Goal: Information Seeking & Learning: Understand process/instructions

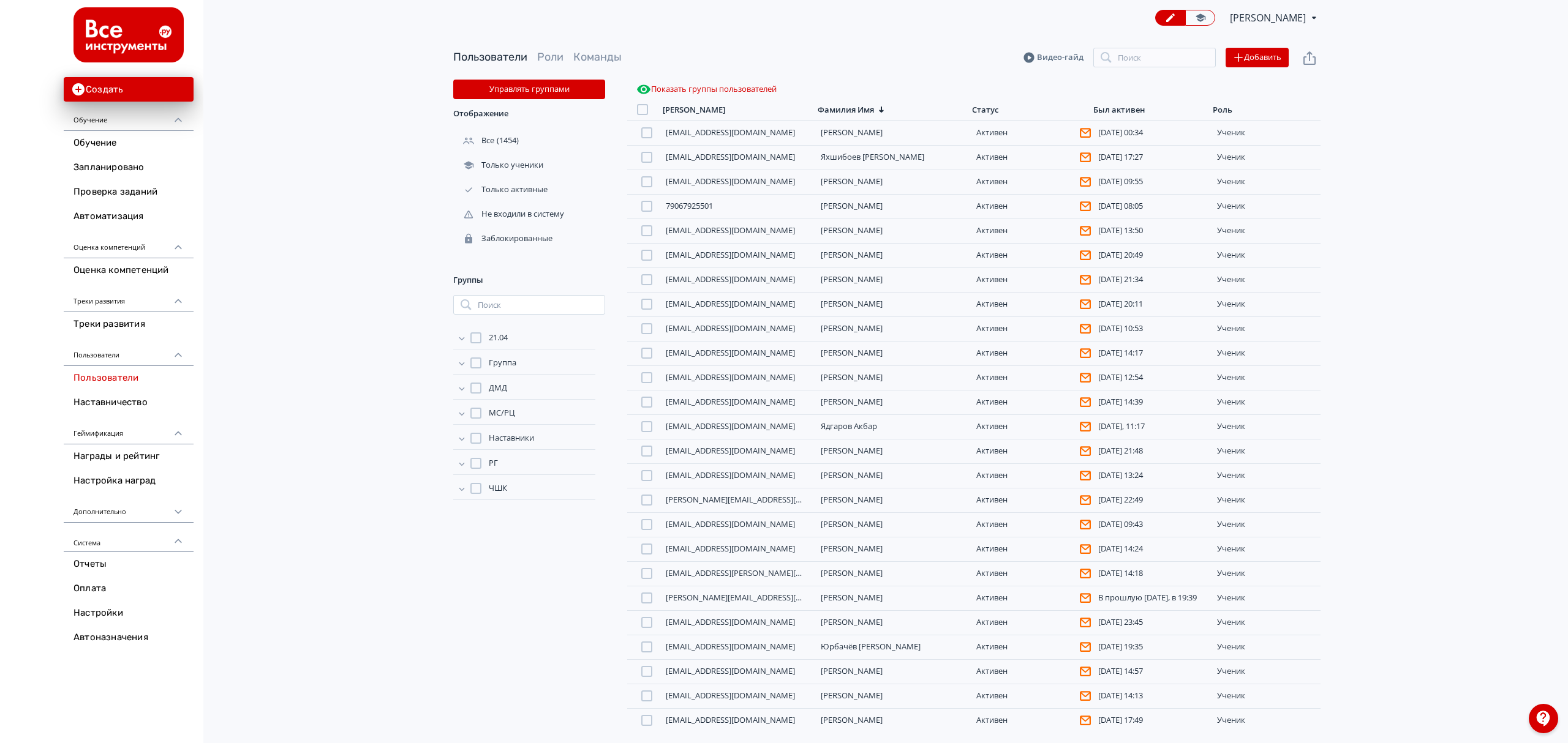
drag, startPoint x: 112, startPoint y: 141, endPoint x: 359, endPoint y: 296, distance: 291.6
click at [112, 141] on link "Обучение" at bounding box center [128, 143] width 130 height 24
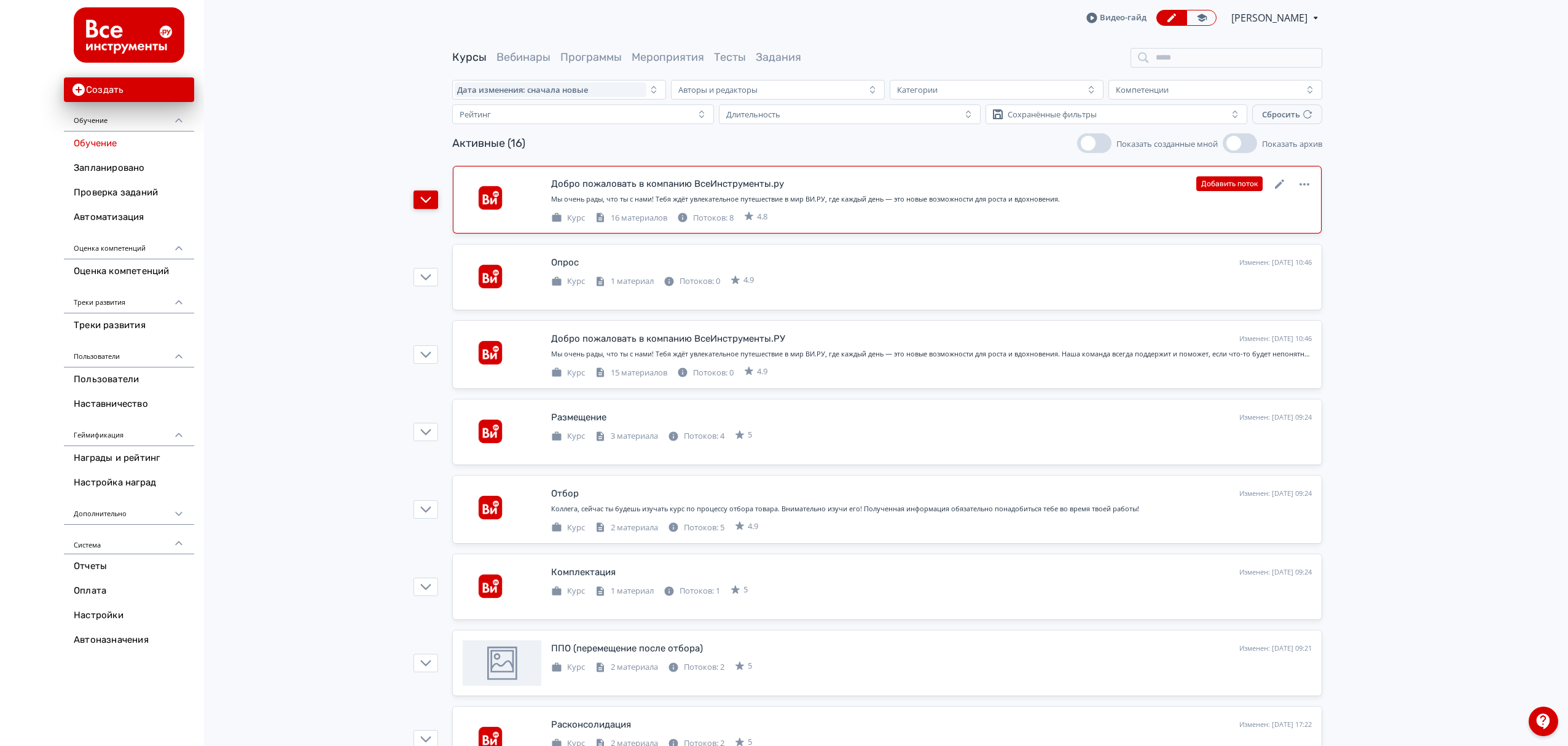
click at [430, 193] on button "button" at bounding box center [425, 199] width 24 height 19
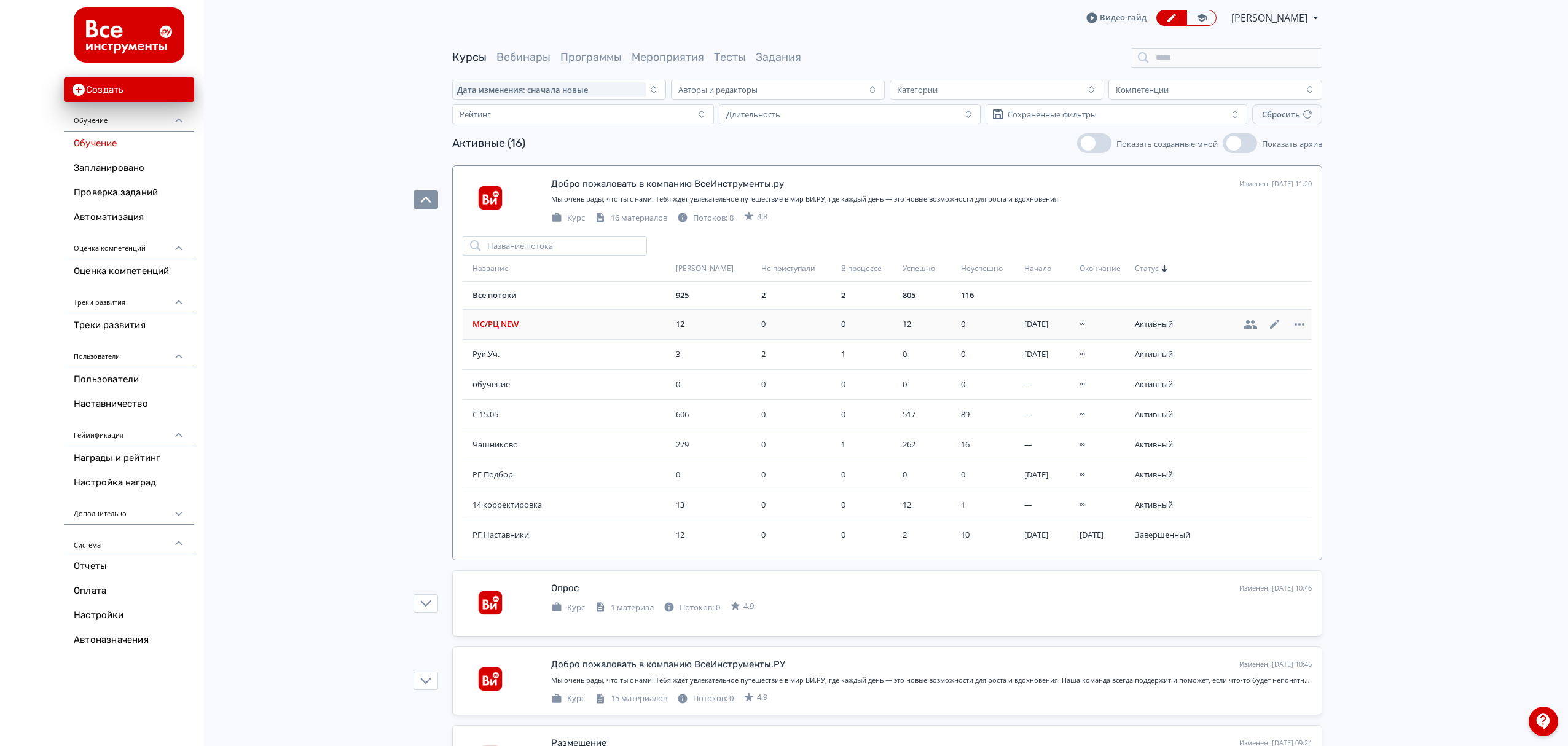
click at [511, 324] on span "МС/РЦ NEW" at bounding box center [571, 324] width 199 height 12
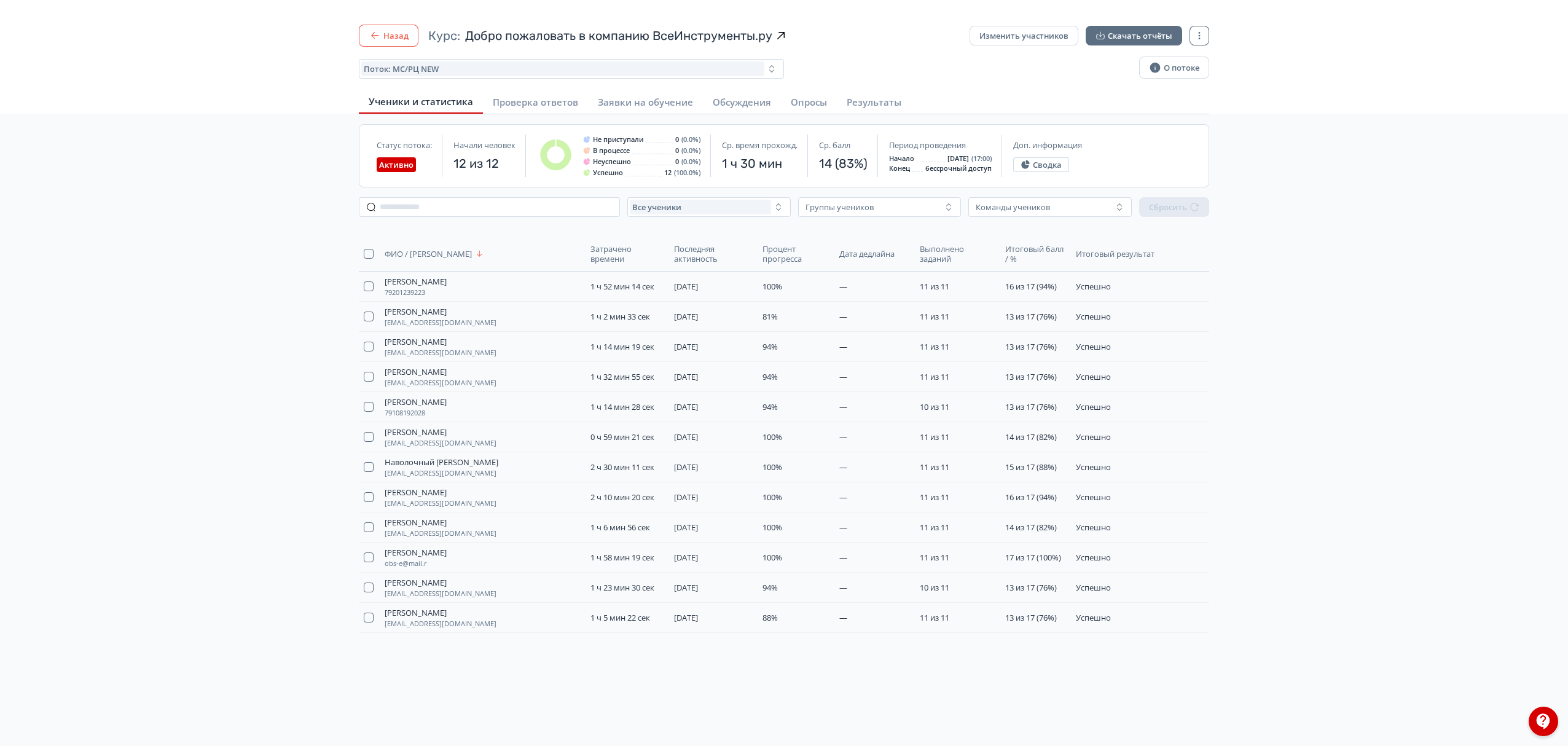
click at [396, 33] on button "Назад" at bounding box center [389, 35] width 60 height 22
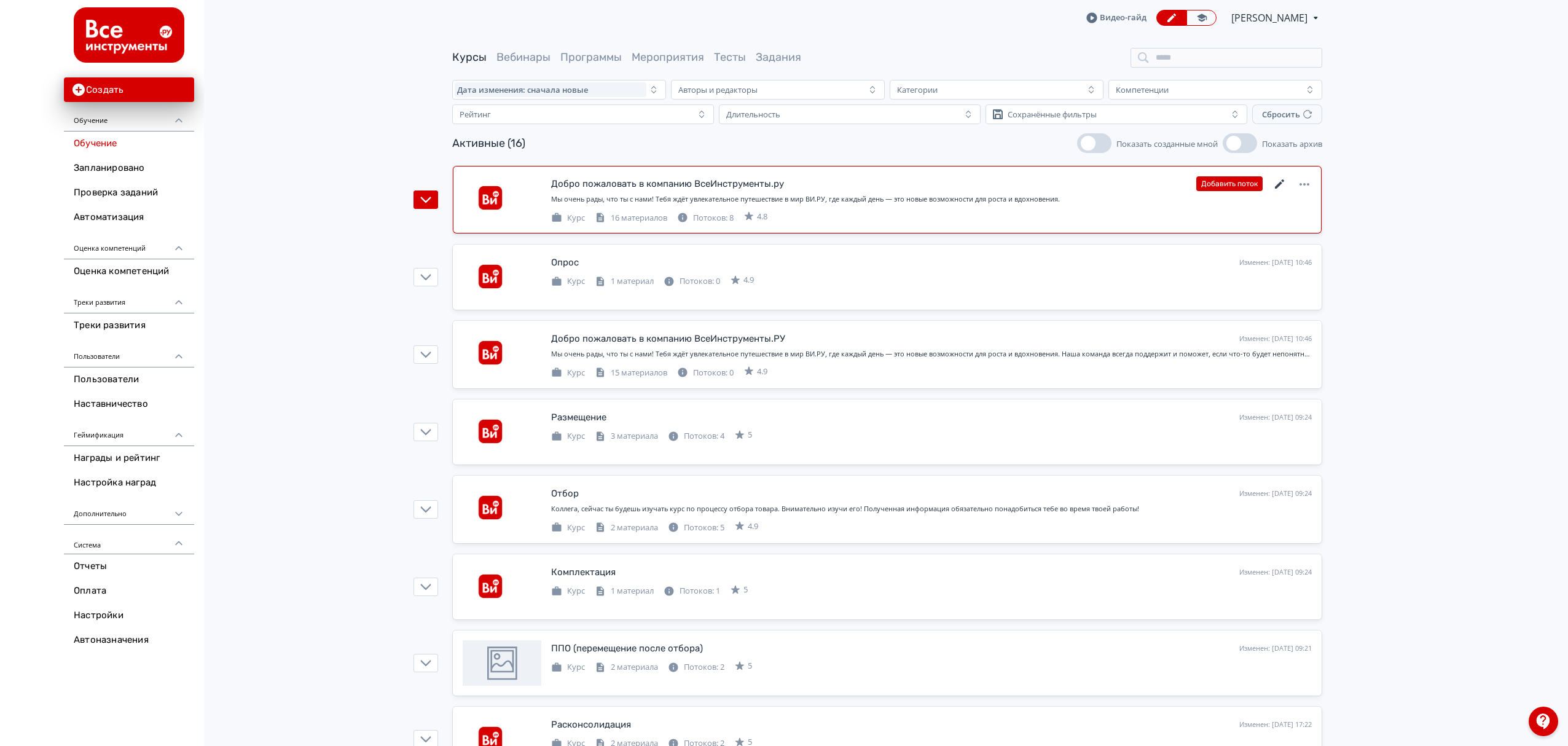
click at [1280, 186] on icon at bounding box center [1280, 184] width 15 height 15
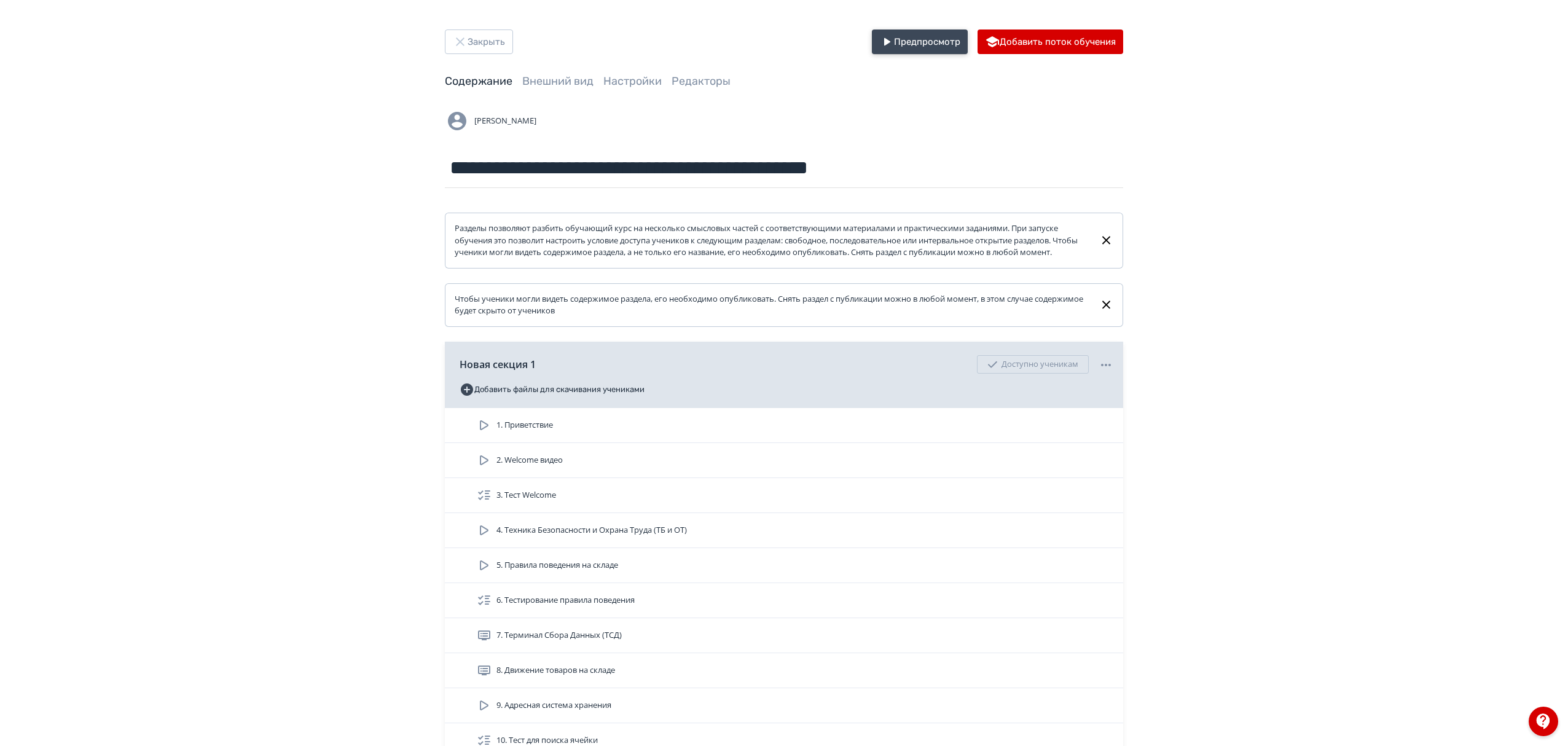
click at [913, 38] on button "Предпросмотр" at bounding box center [920, 41] width 96 height 24
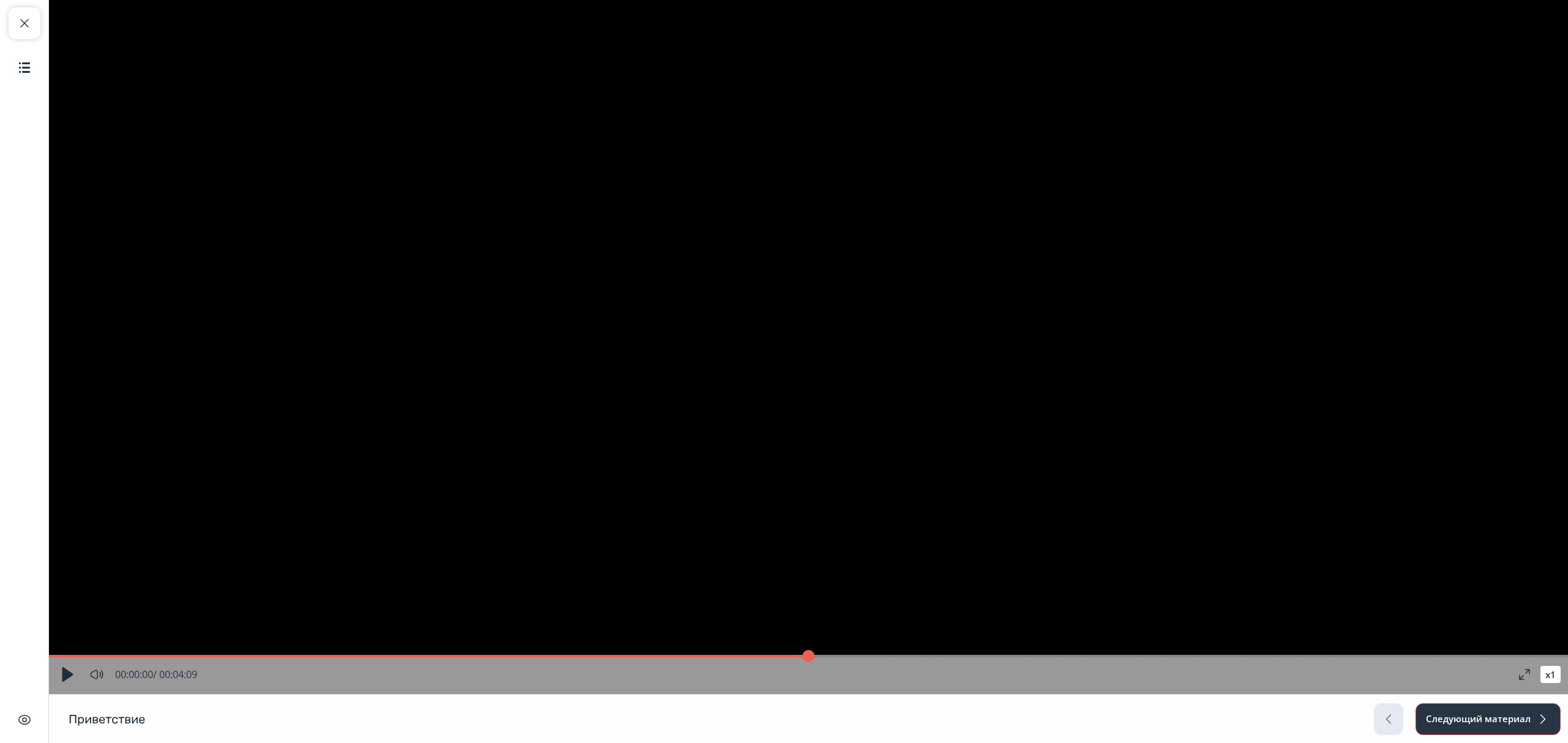
click at [1502, 720] on button "Следующий материал" at bounding box center [1488, 719] width 145 height 31
click at [1503, 720] on button "Следующий материал" at bounding box center [1488, 719] width 145 height 31
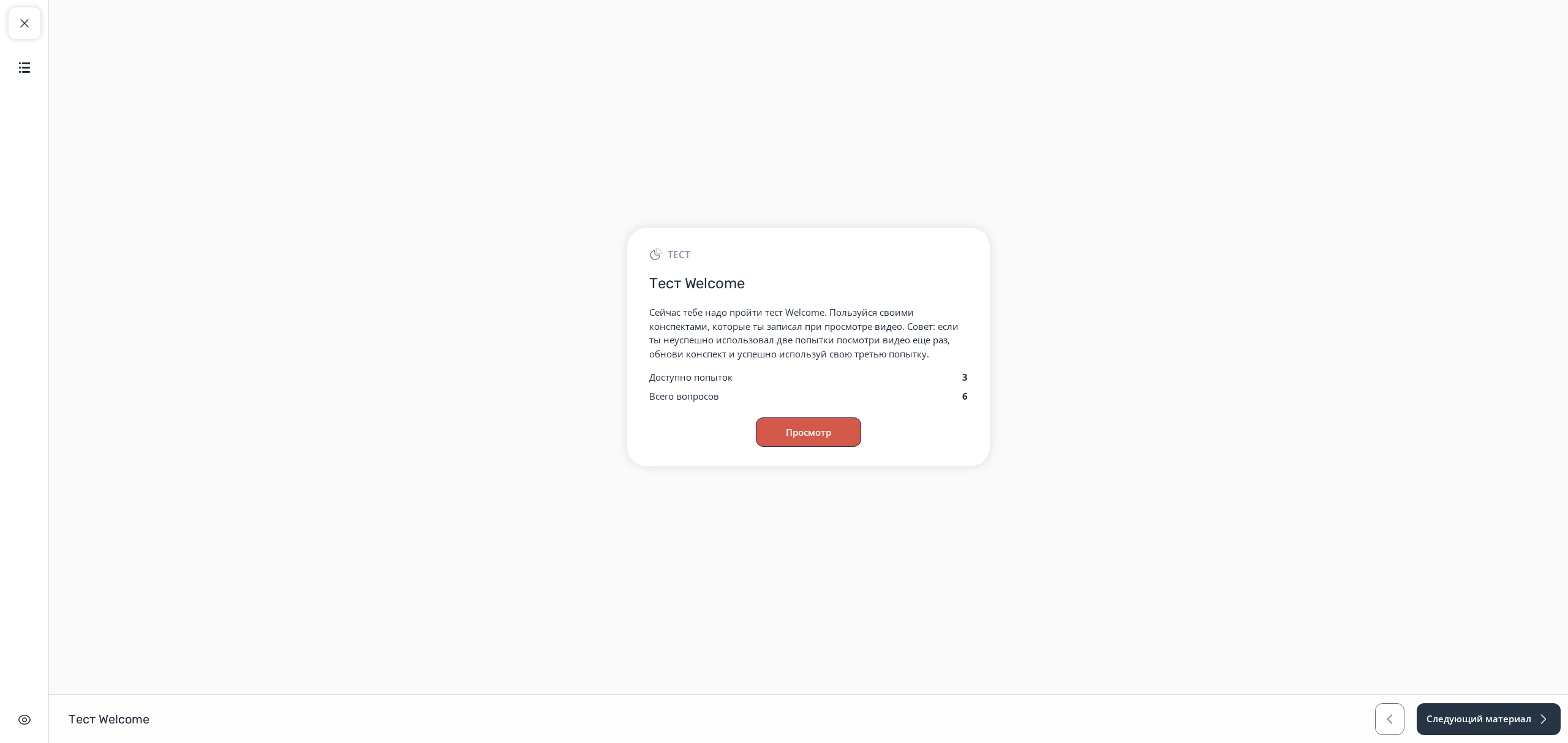
click at [809, 434] on button "Просмотр" at bounding box center [809, 432] width 105 height 29
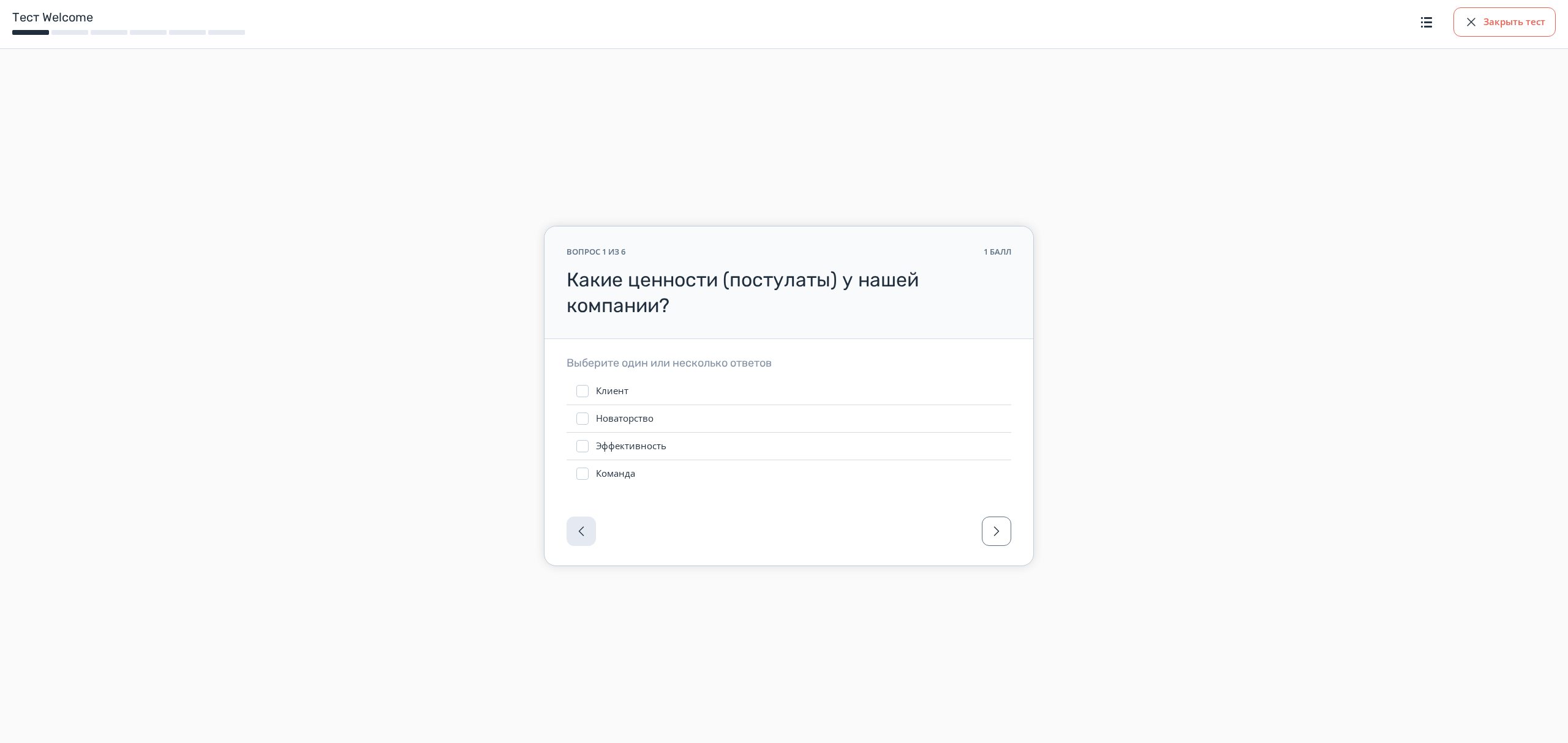
click at [1505, 22] on button "Закрыть тест" at bounding box center [1504, 22] width 103 height 29
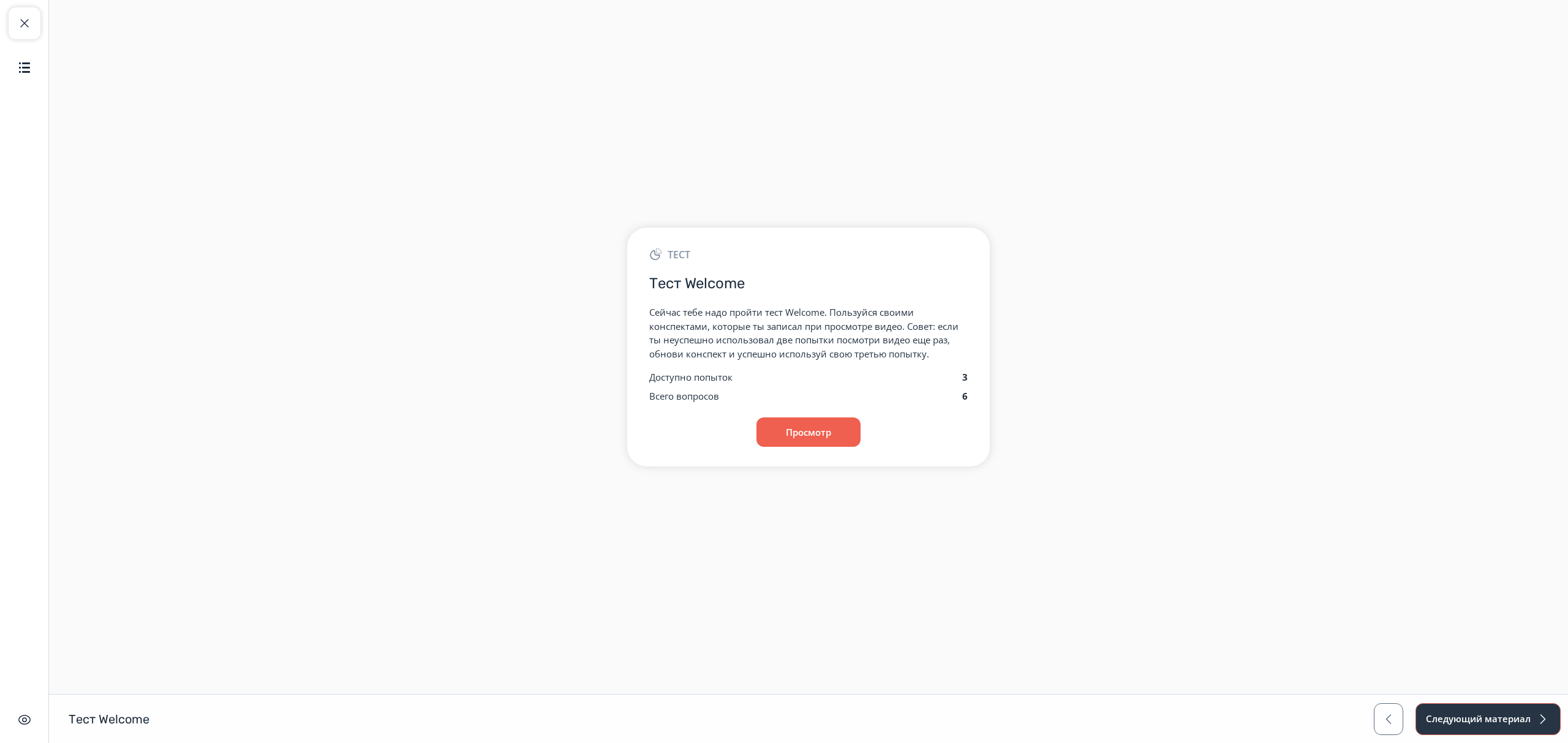
click at [1483, 715] on button "Следующий материал" at bounding box center [1488, 719] width 145 height 31
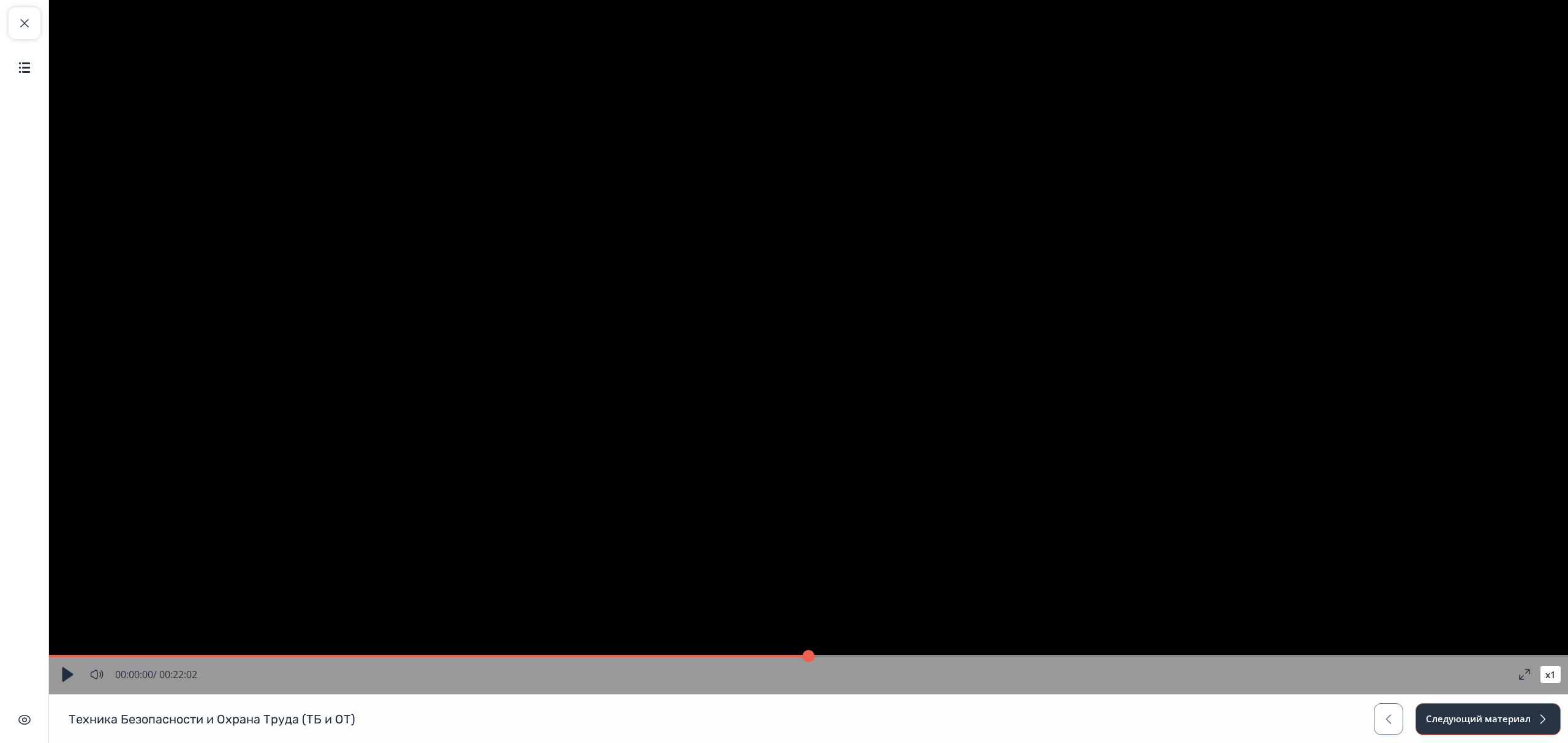
click at [1485, 715] on button "Следующий материал" at bounding box center [1488, 719] width 145 height 31
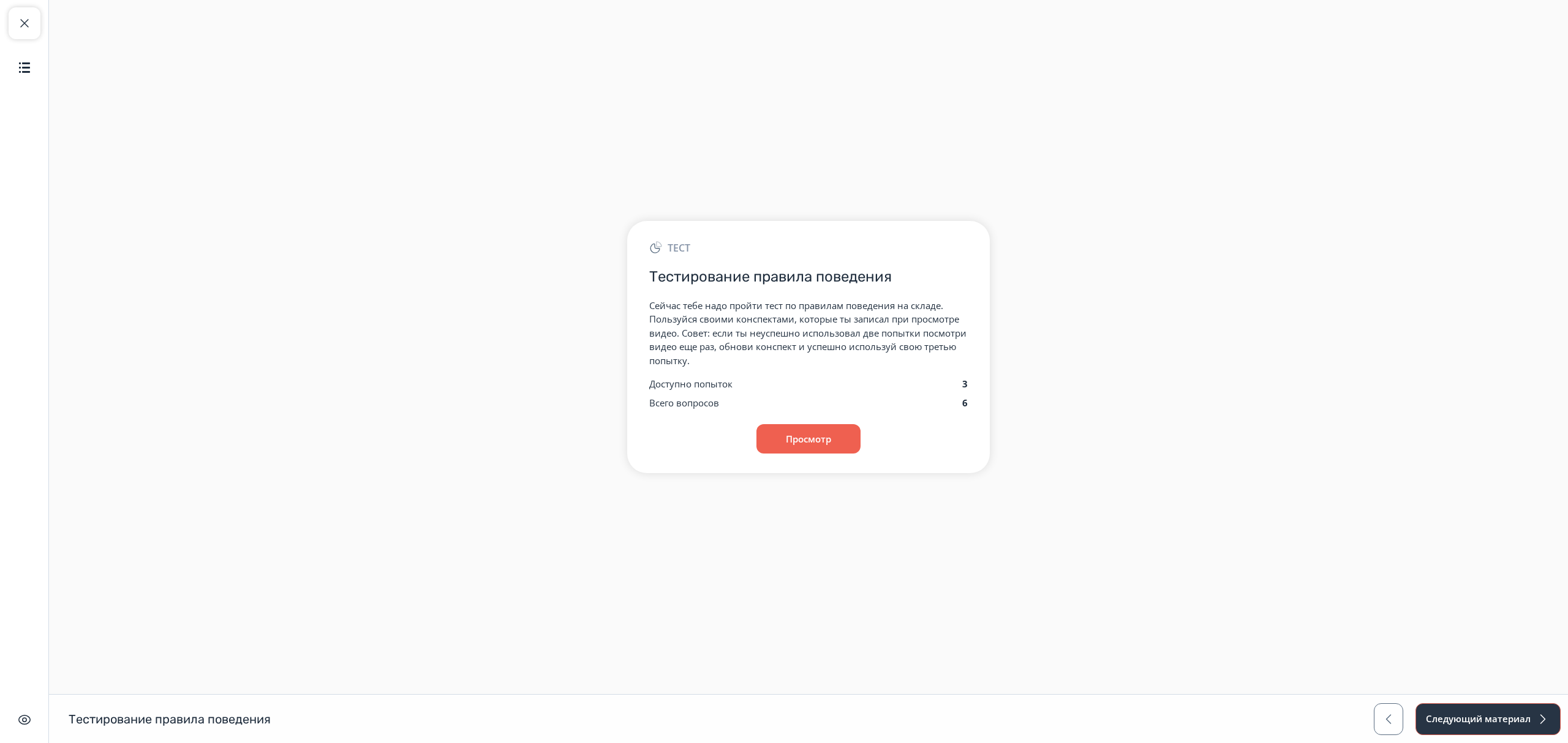
click at [1478, 704] on button "Следующий материал" at bounding box center [1488, 719] width 145 height 31
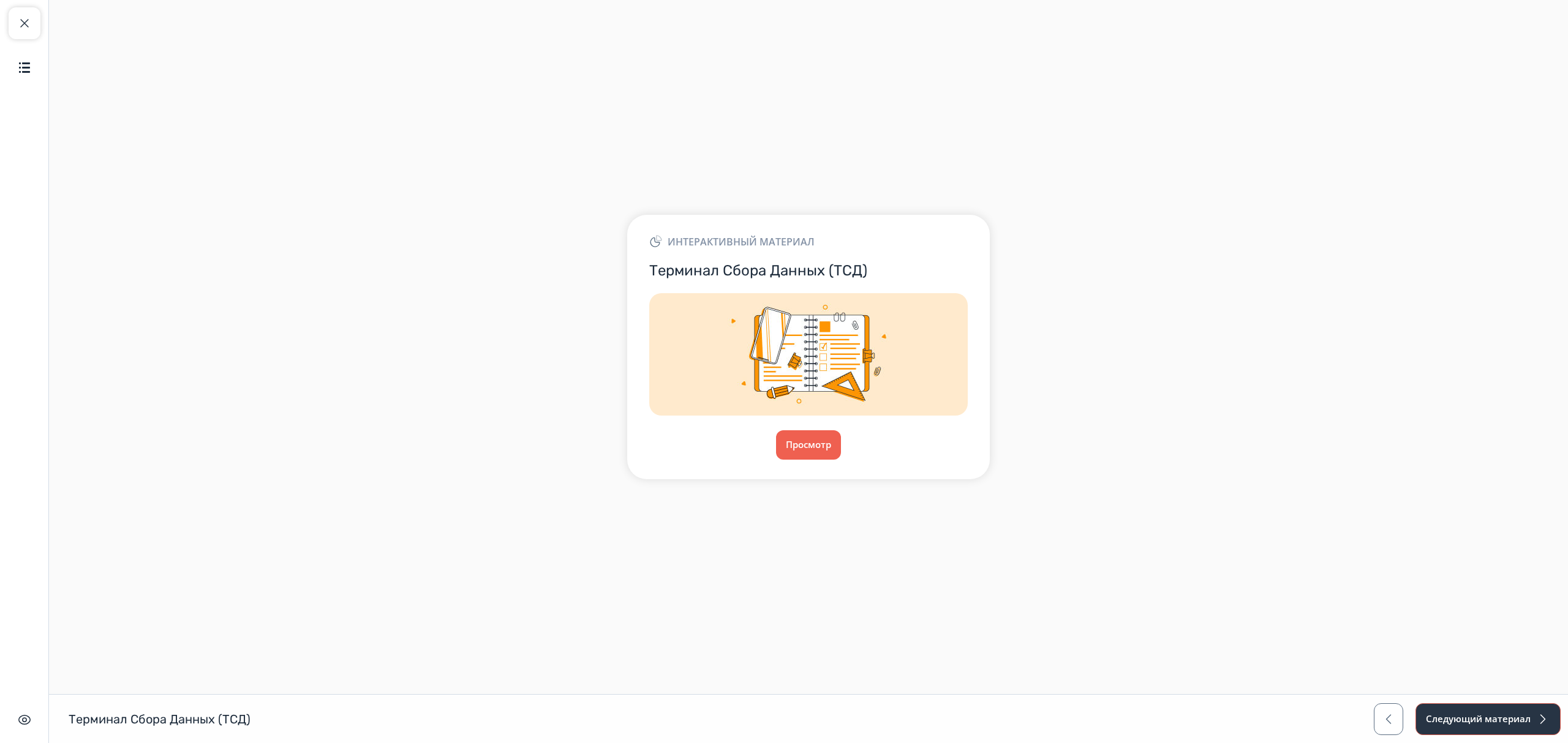
click at [1478, 704] on button "Следующий материал" at bounding box center [1488, 719] width 145 height 31
click at [819, 457] on button "Просмотр" at bounding box center [809, 445] width 66 height 29
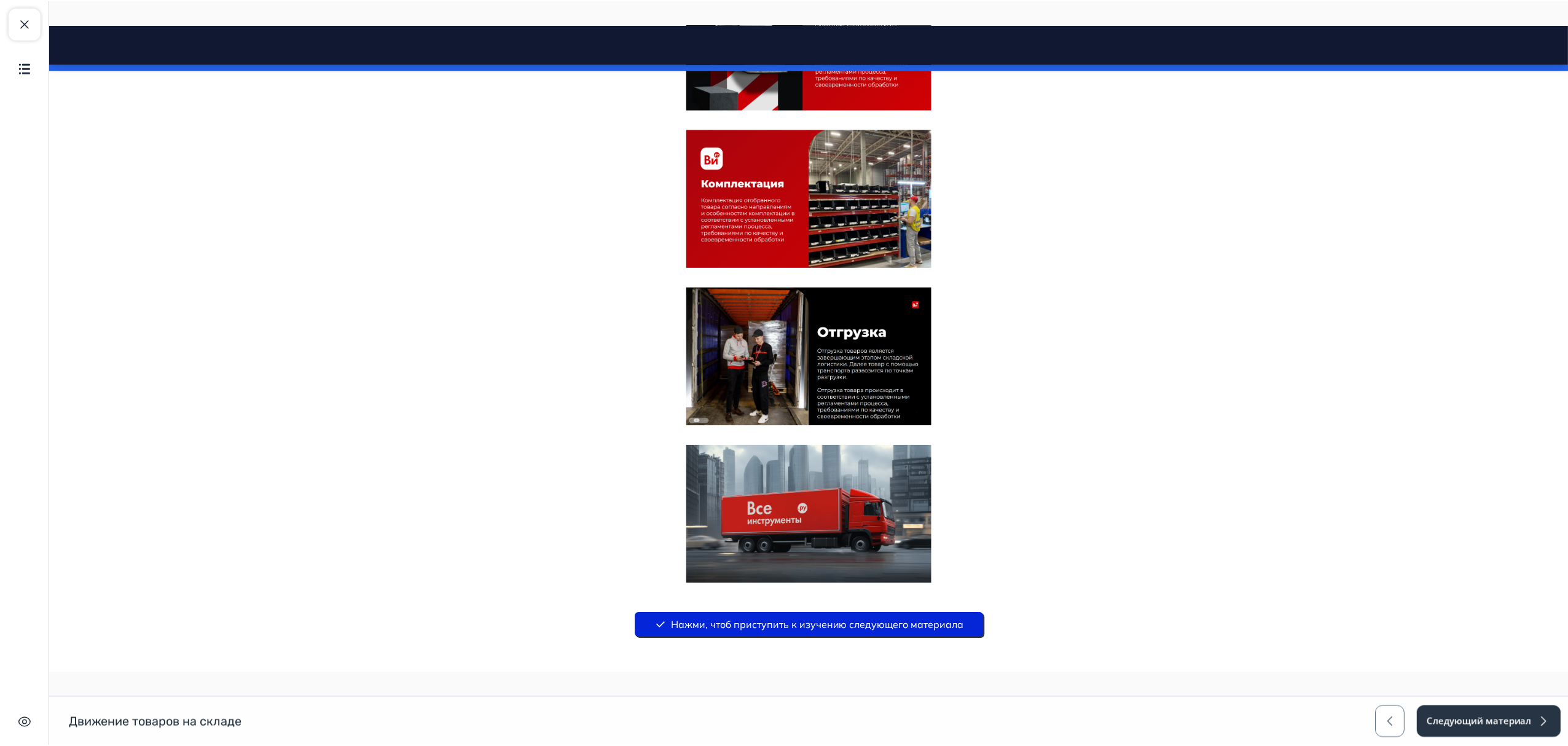
scroll to position [1436, 0]
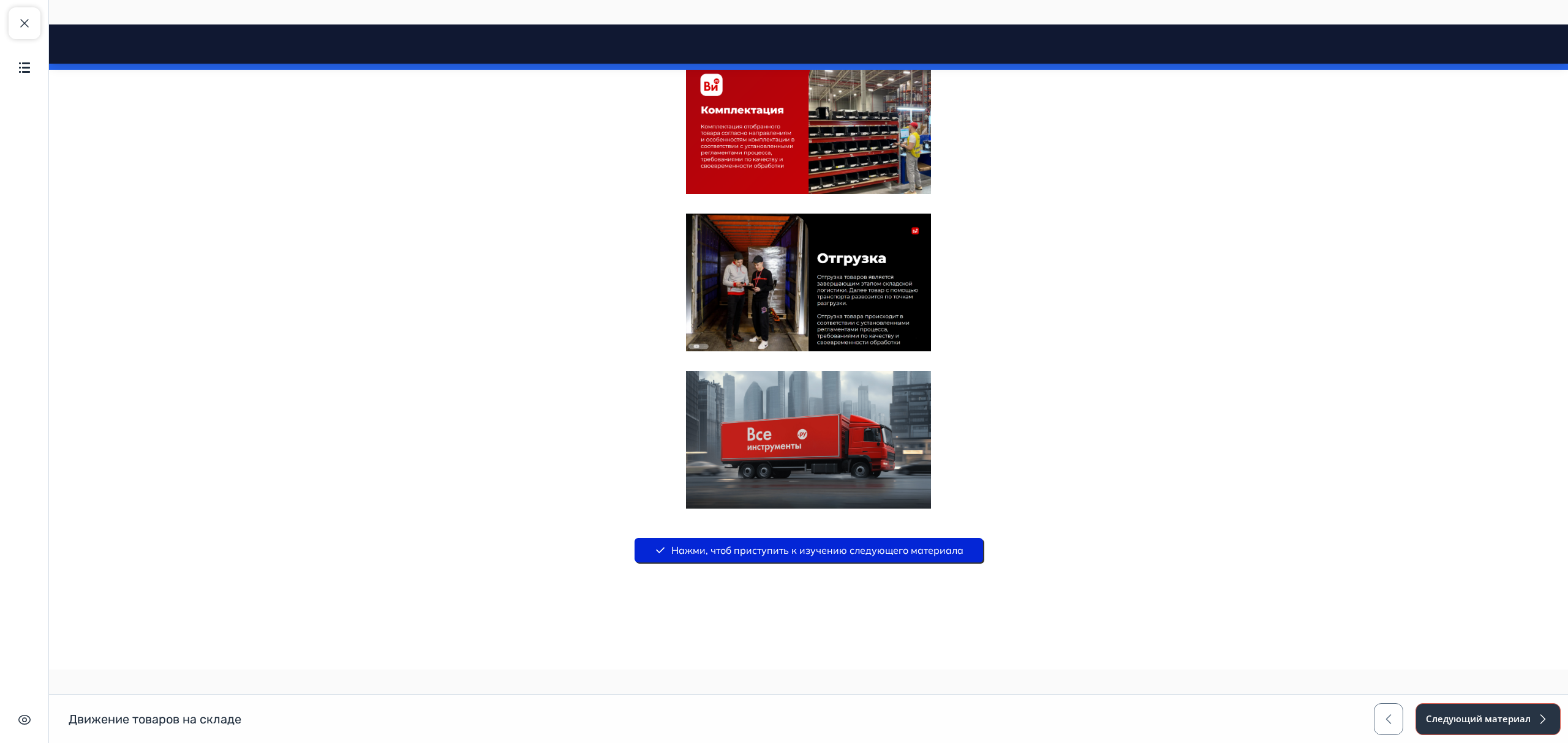
click at [1526, 713] on button "Следующий материал" at bounding box center [1488, 719] width 145 height 31
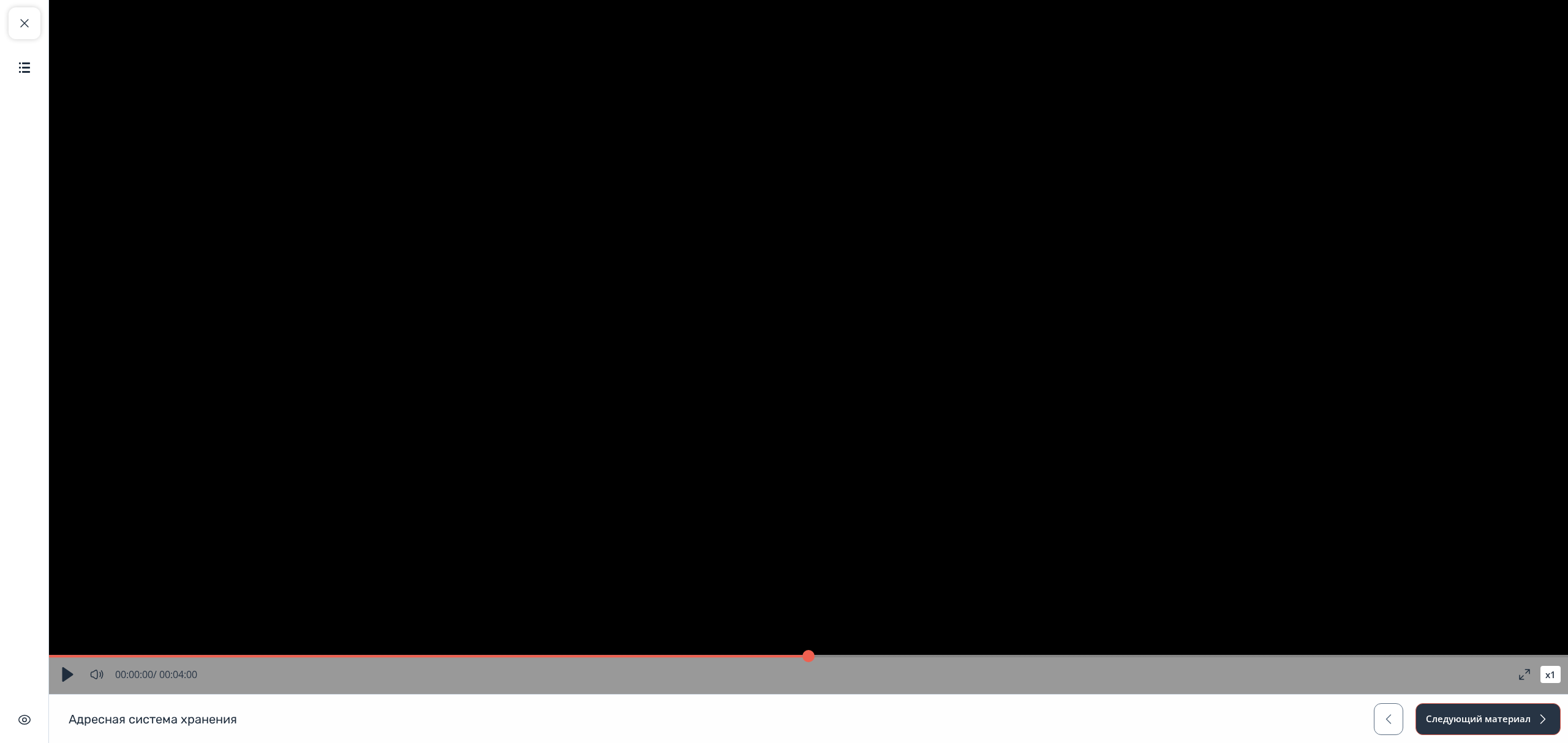
click at [1514, 715] on button "Следующий материал" at bounding box center [1488, 719] width 145 height 31
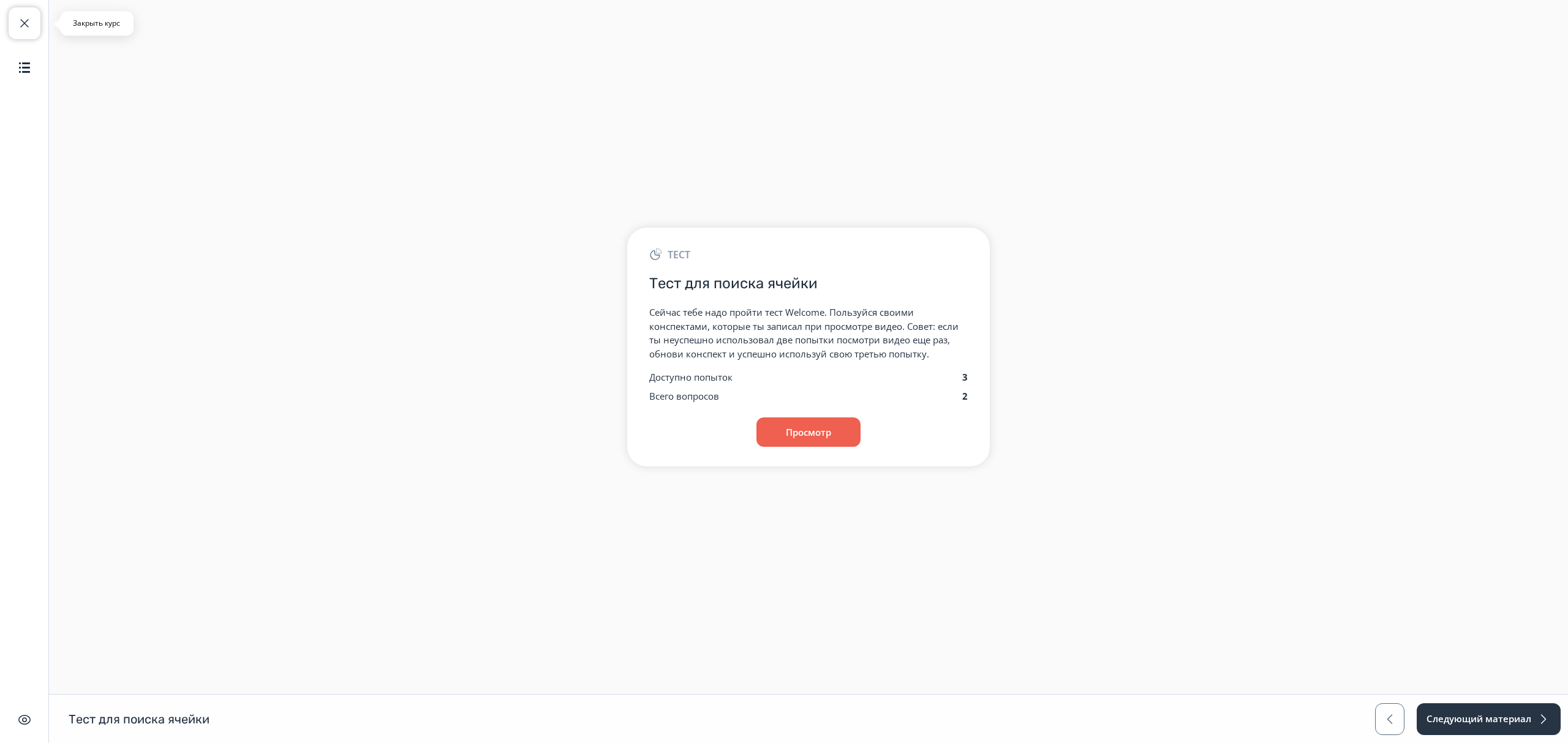
click at [26, 19] on span "button" at bounding box center [24, 23] width 15 height 15
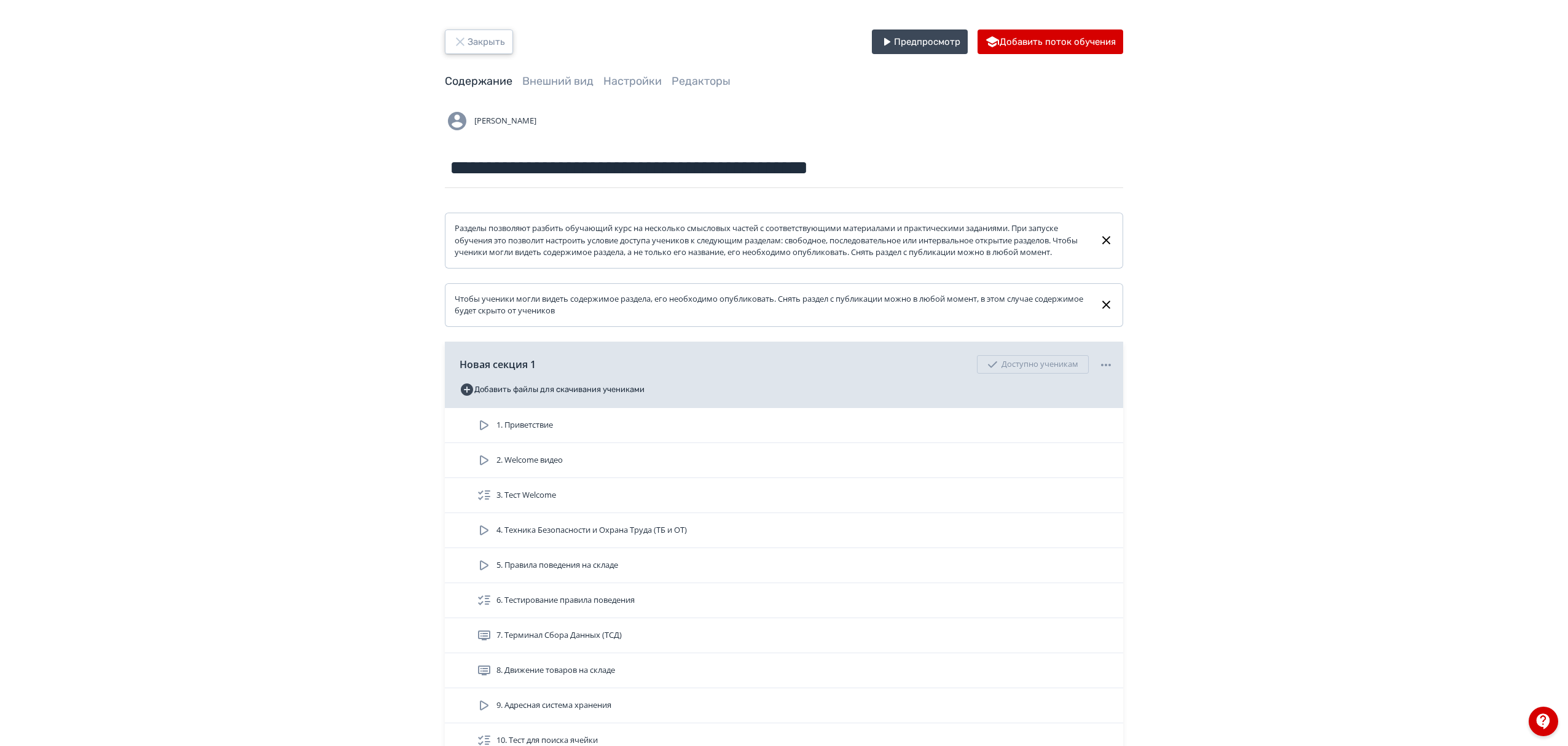
click at [483, 32] on button "Закрыть" at bounding box center [479, 41] width 68 height 24
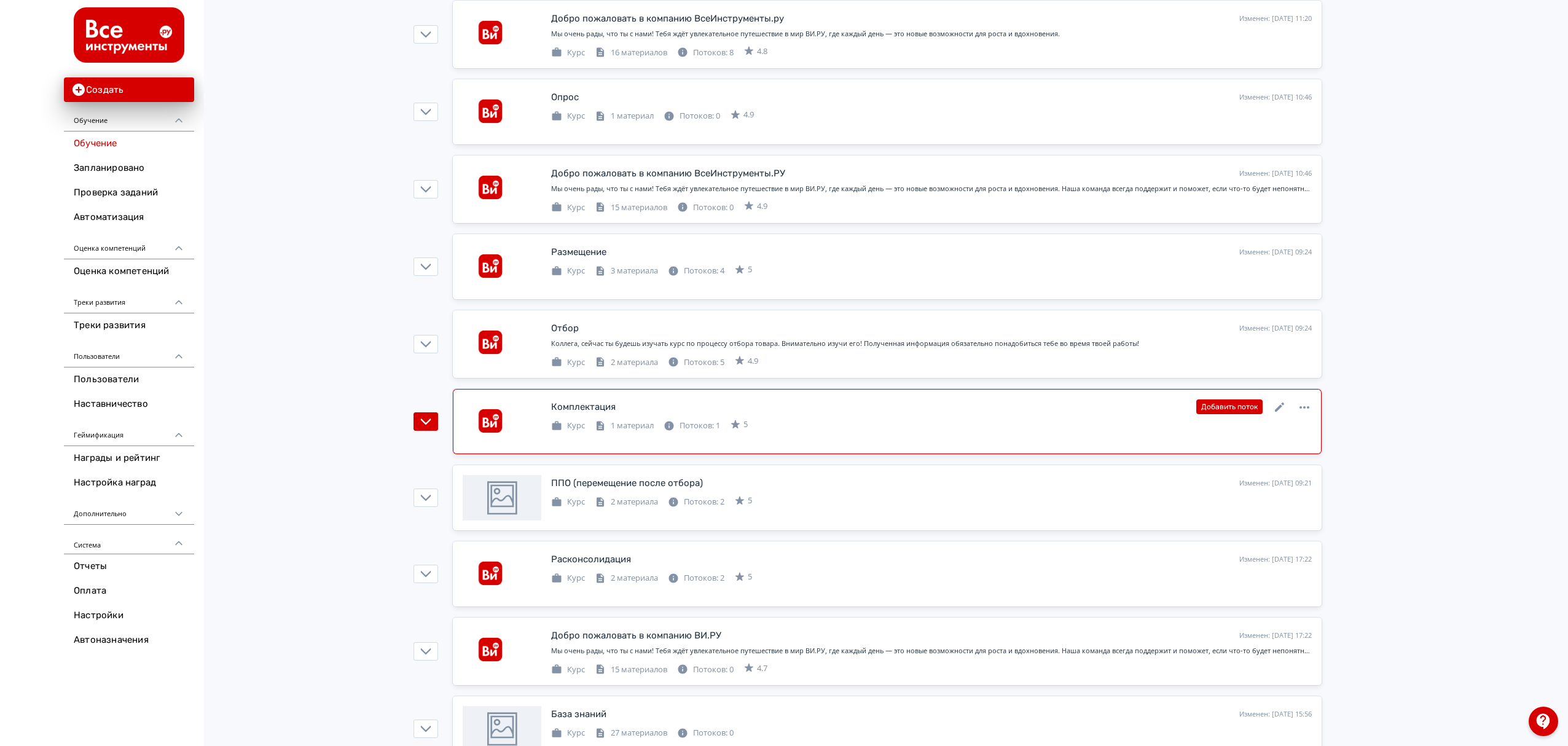
scroll to position [246, 0]
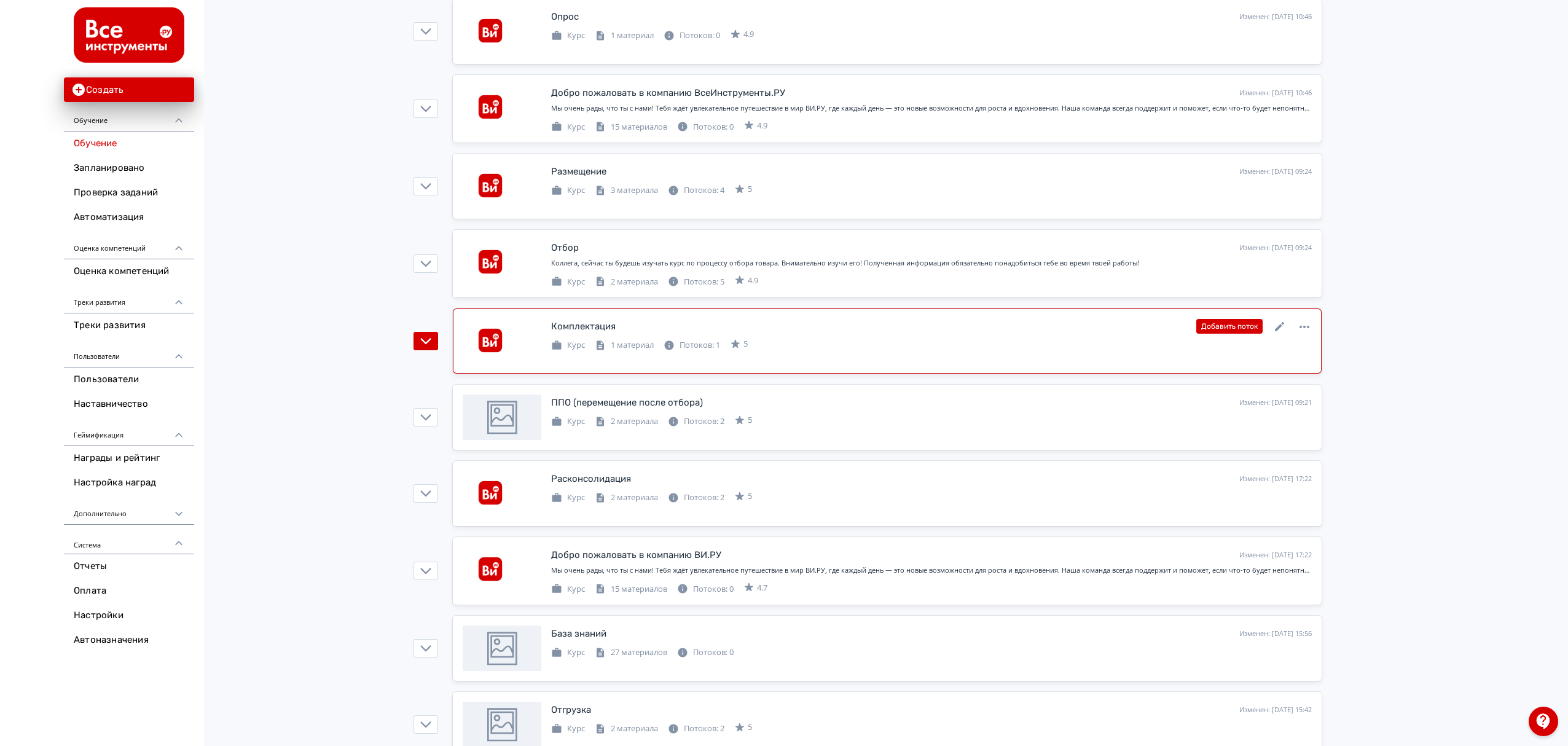
click at [1286, 326] on div "Добавить поток" at bounding box center [1254, 327] width 116 height 16
click at [1281, 326] on icon at bounding box center [1279, 326] width 9 height 9
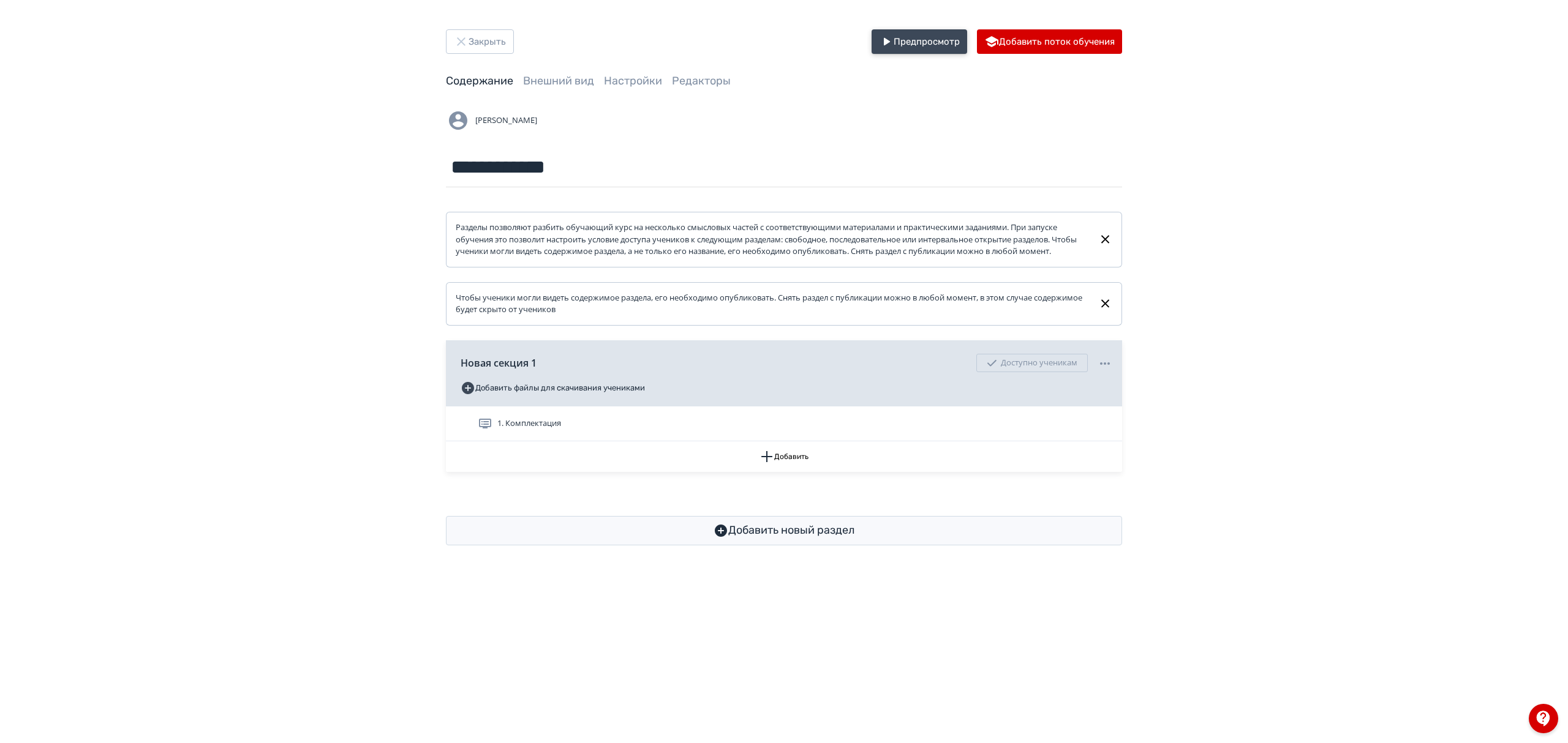
click at [911, 31] on button "Предпросмотр" at bounding box center [919, 41] width 95 height 24
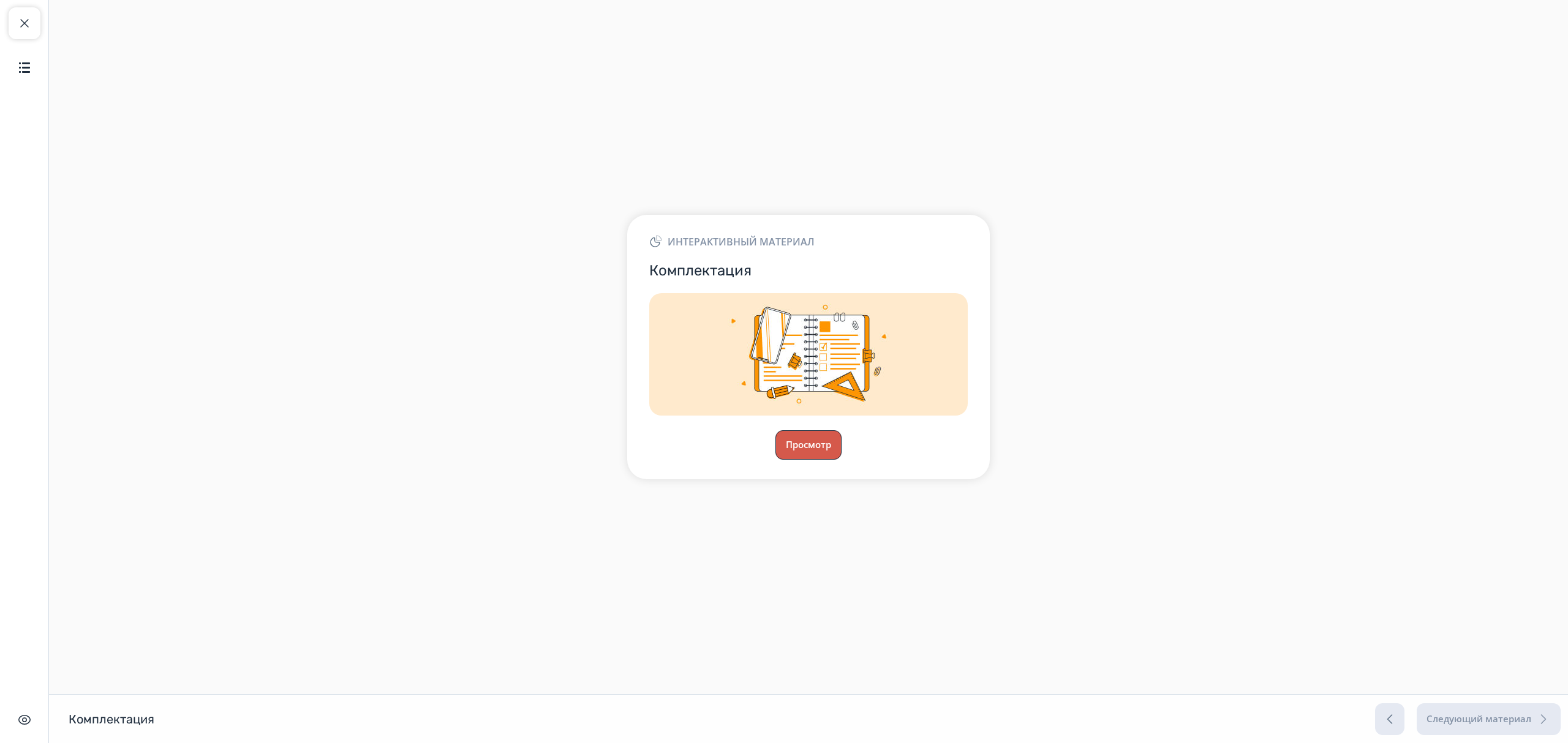
click at [799, 442] on button "Просмотр" at bounding box center [809, 445] width 66 height 29
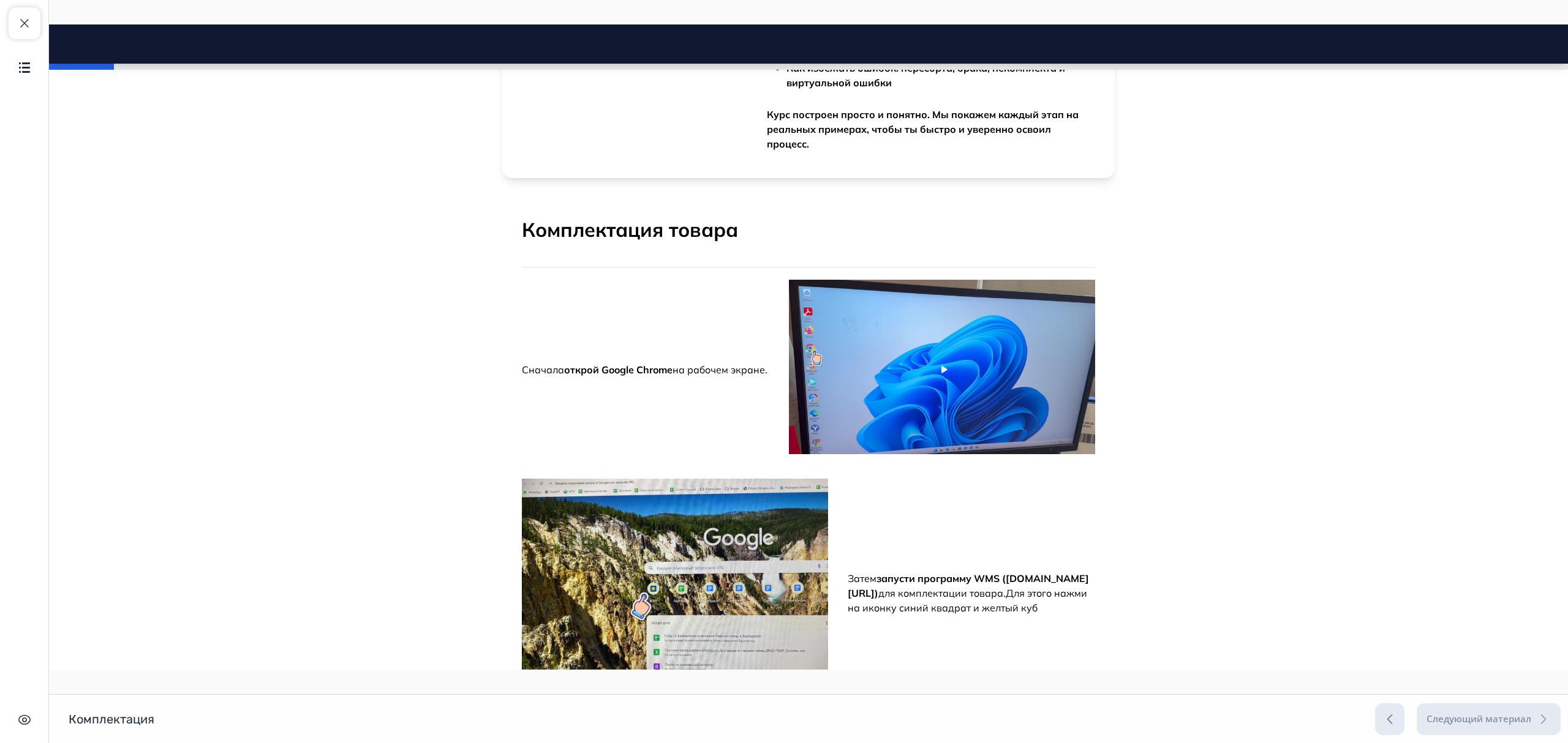
scroll to position [326, 0]
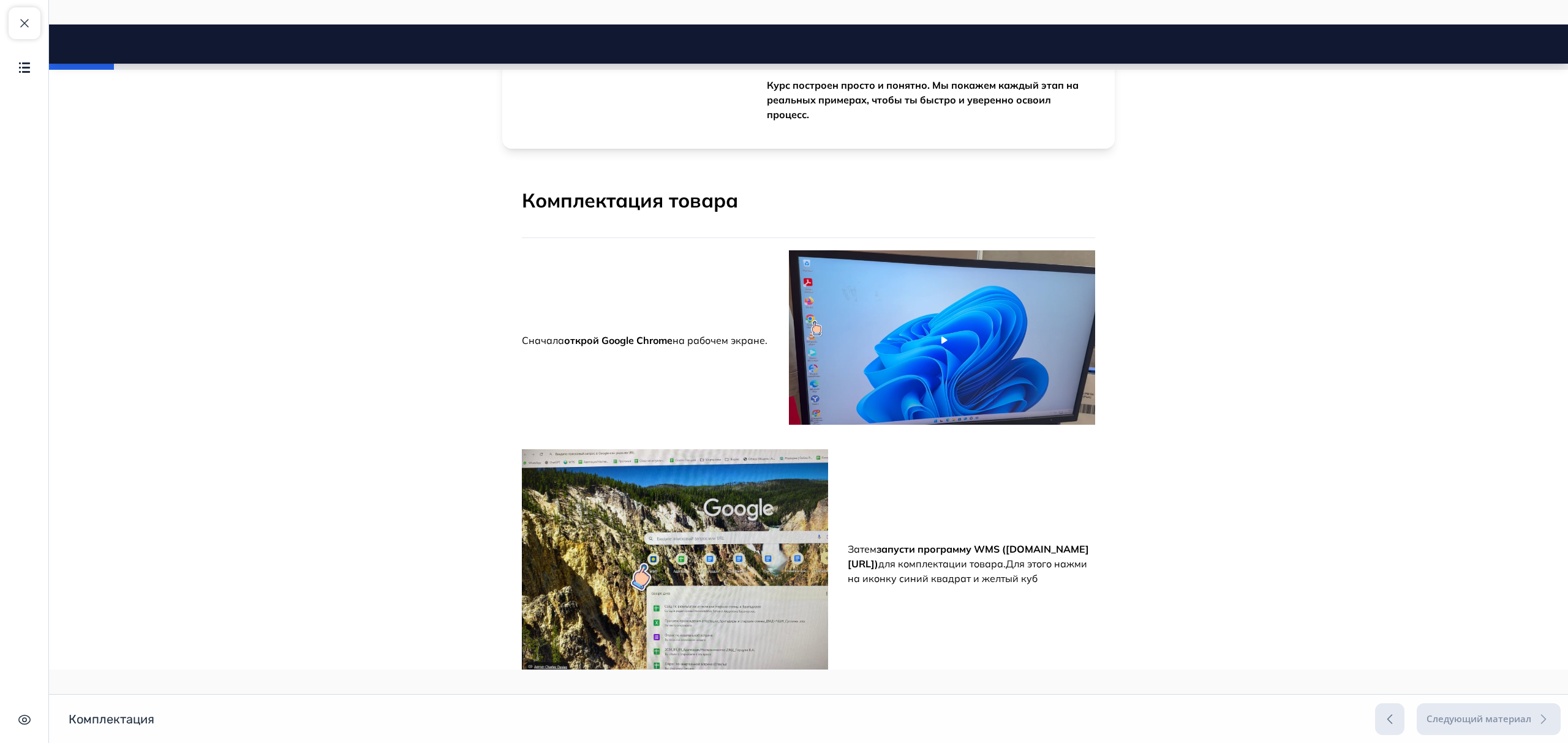
drag, startPoint x: 503, startPoint y: 323, endPoint x: 630, endPoint y: 344, distance: 128.7
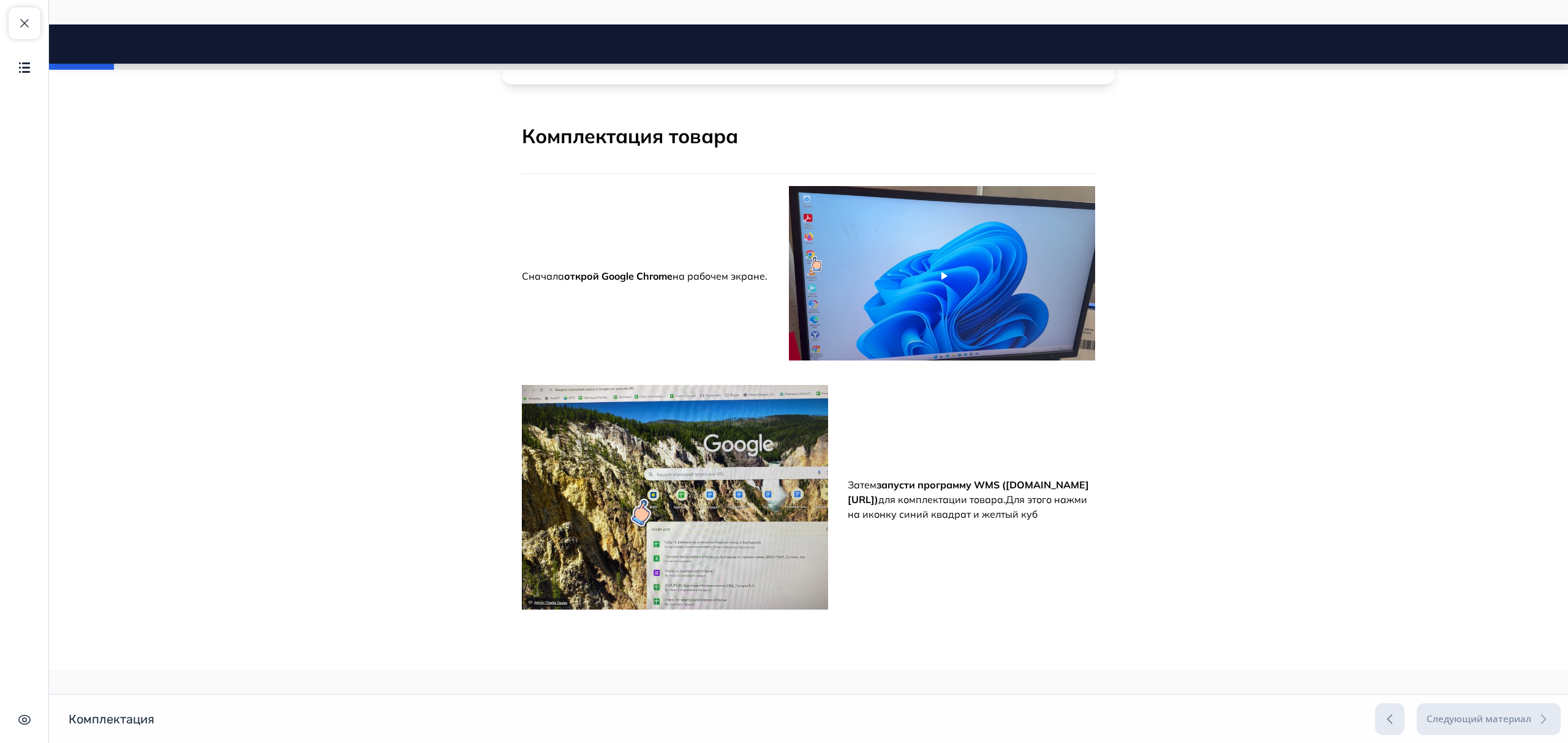
scroll to position [489, 0]
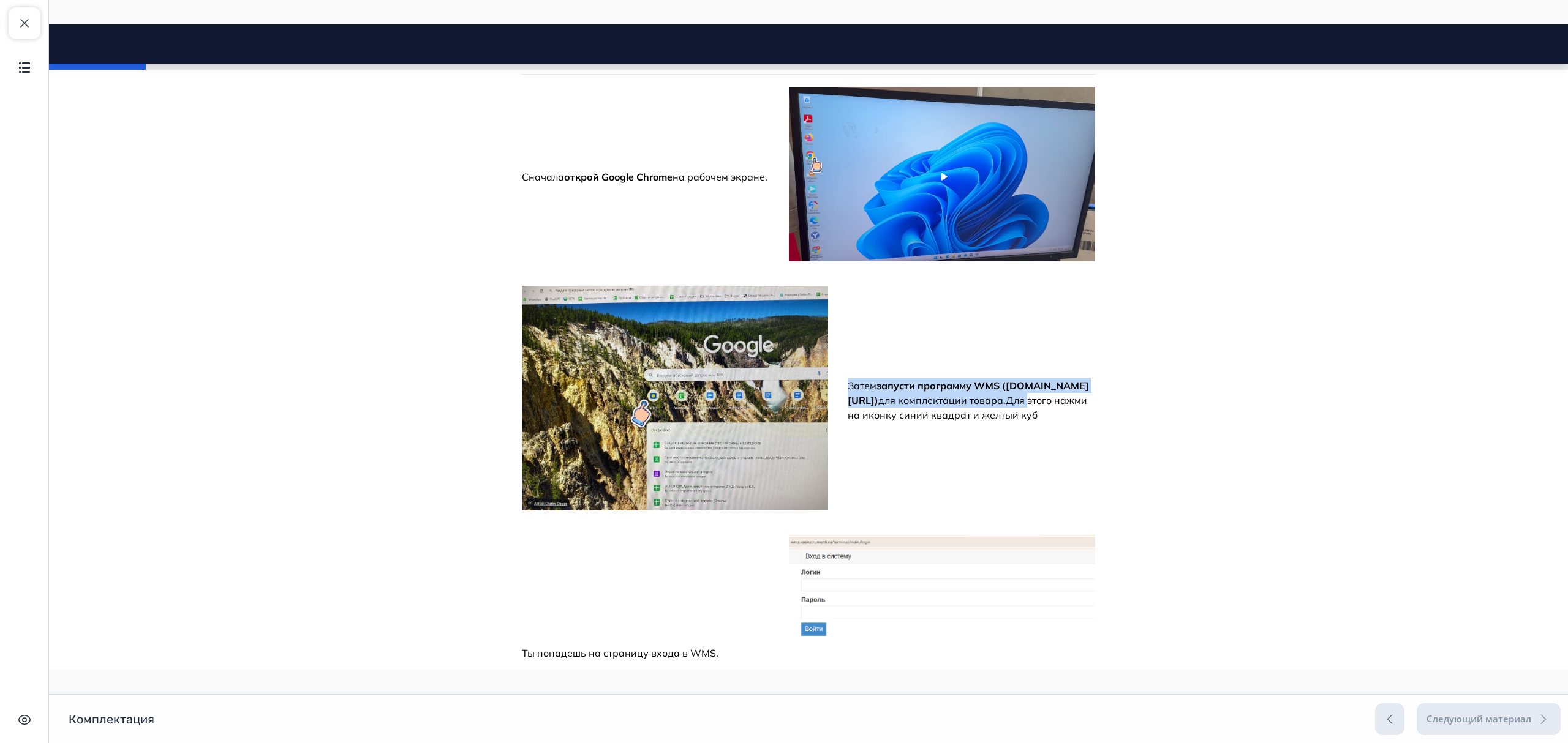
drag, startPoint x: 843, startPoint y: 372, endPoint x: 899, endPoint y: 418, distance: 72.5
click at [904, 414] on p "Затем запусти программу WMS ([DOMAIN_NAME][URL]) для комплектации товара. Для э…" at bounding box center [971, 401] width 247 height 44
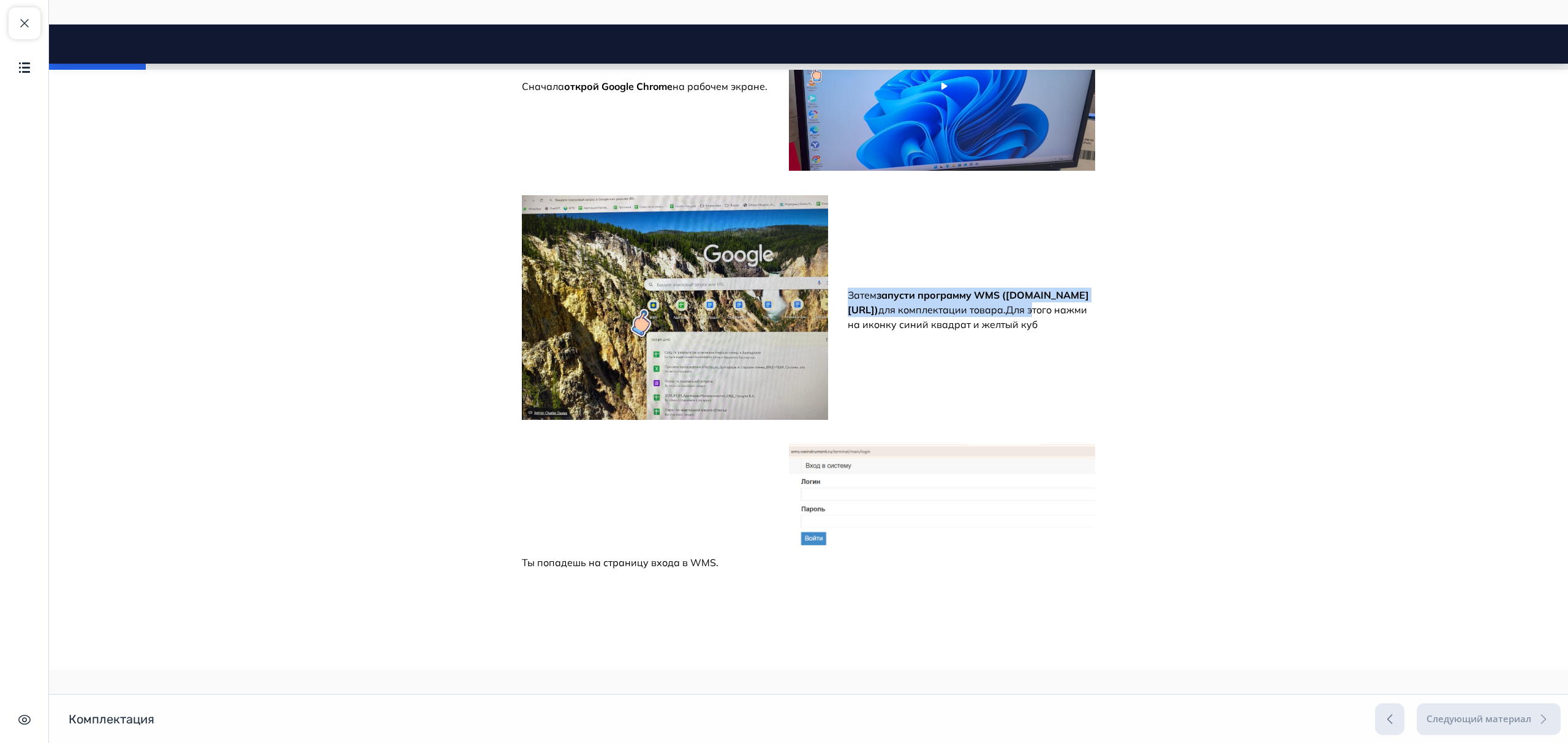
scroll to position [735, 0]
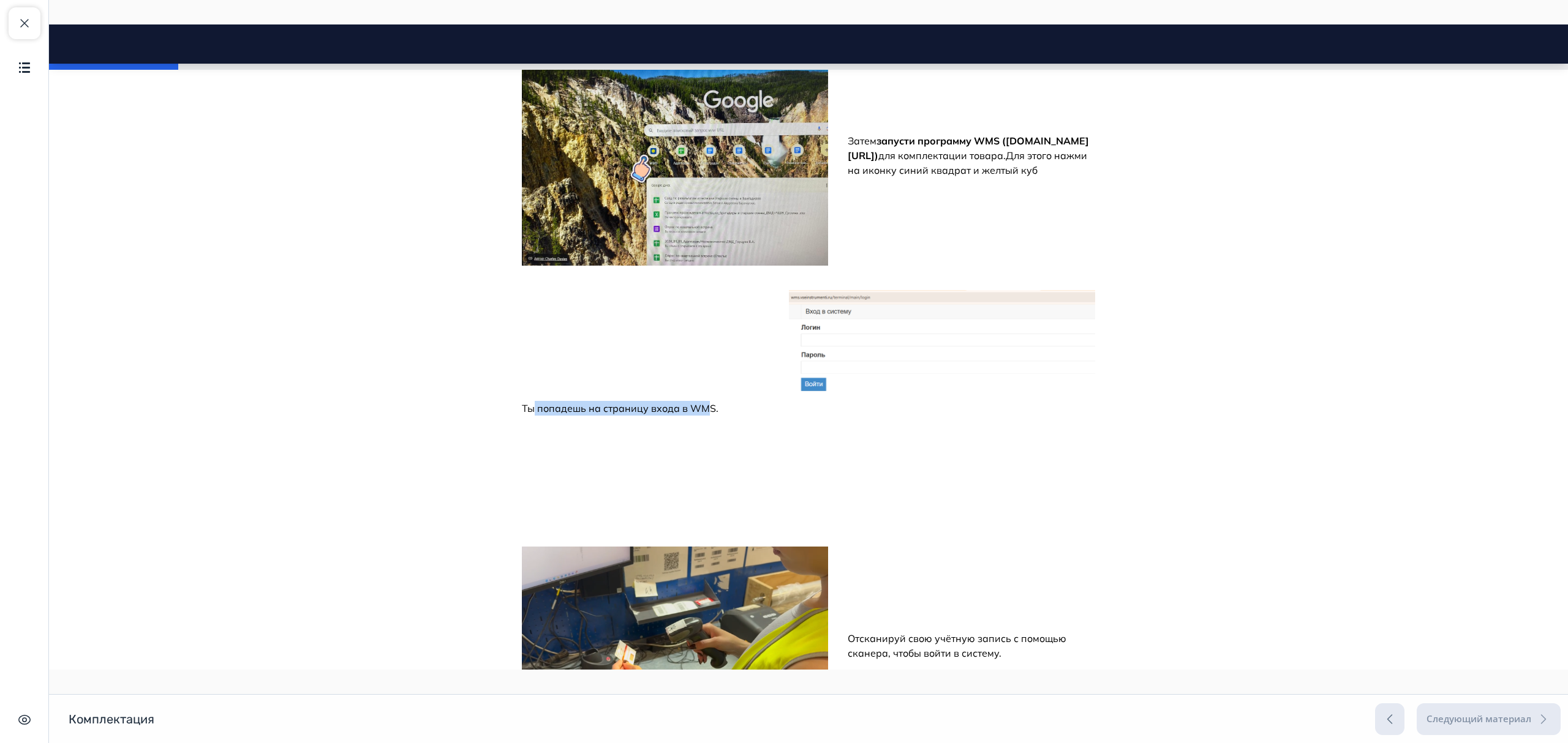
drag, startPoint x: 532, startPoint y: 405, endPoint x: 705, endPoint y: 406, distance: 173.0
click at [704, 408] on span "Ты попадешь на страницу входа в WMS." at bounding box center [620, 408] width 196 height 12
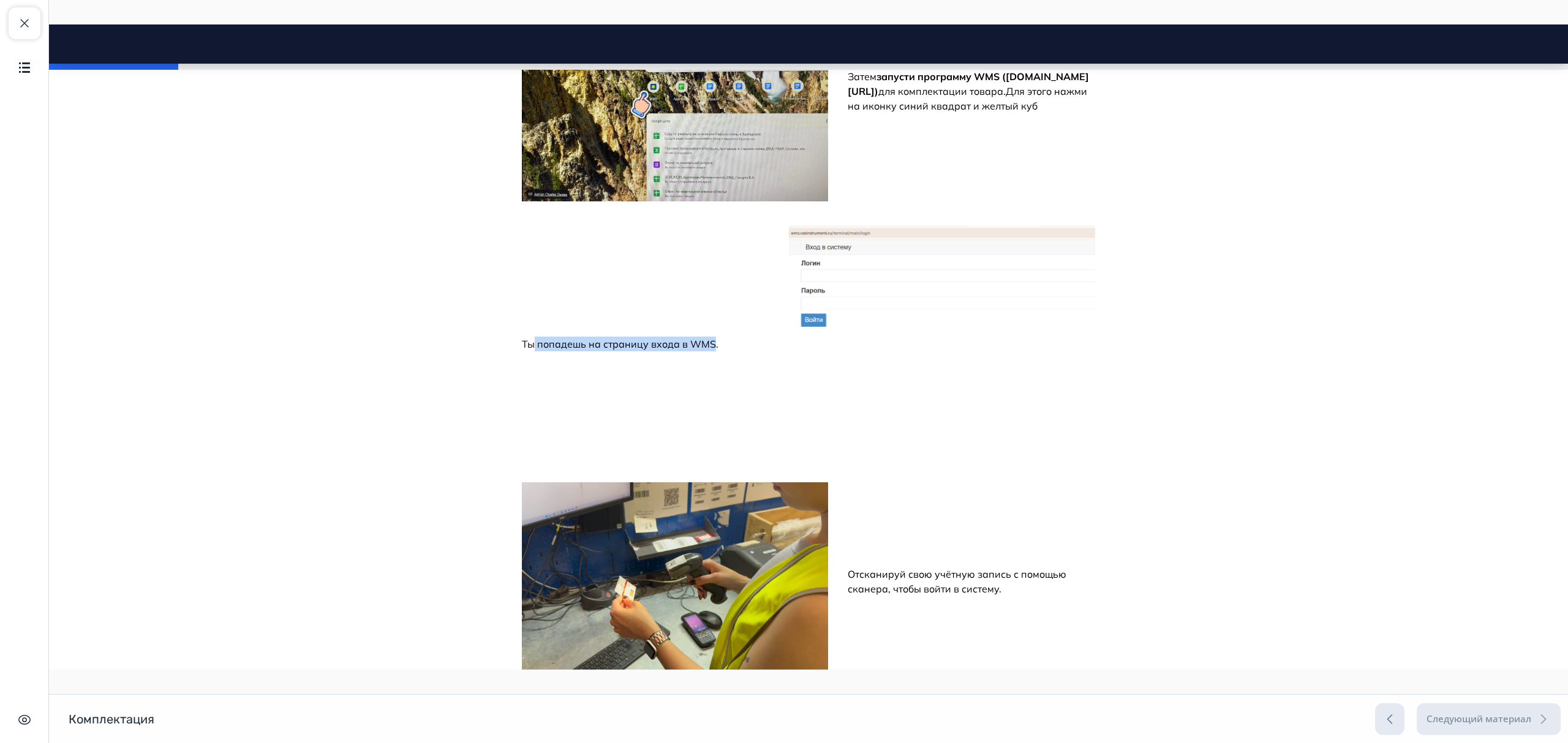
scroll to position [897, 0]
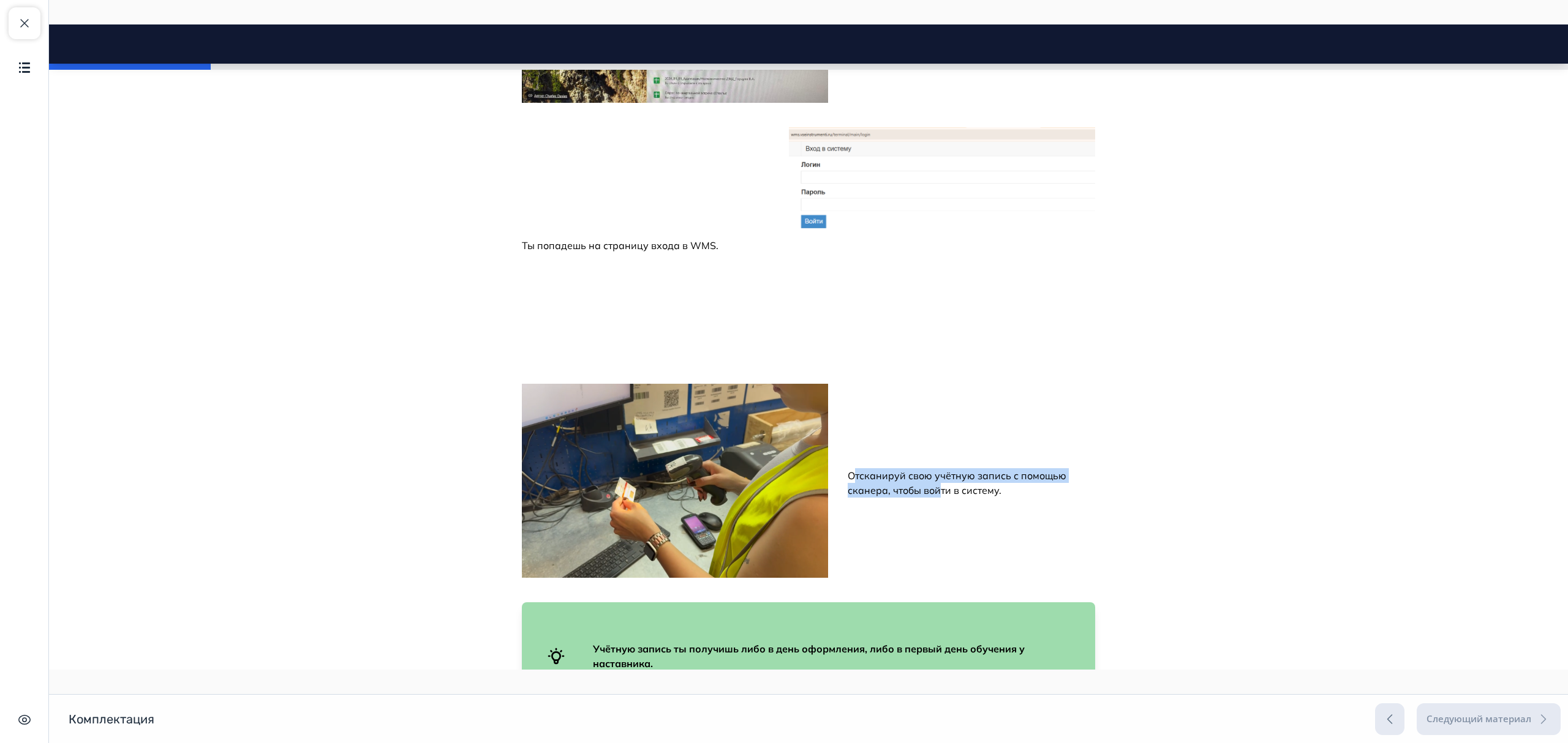
drag, startPoint x: 853, startPoint y: 473, endPoint x: 934, endPoint y: 502, distance: 86.0
click at [934, 502] on div "Отсканируй свою учётную запись с помощью сканера, чтобы войти в систему." at bounding box center [971, 483] width 247 height 44
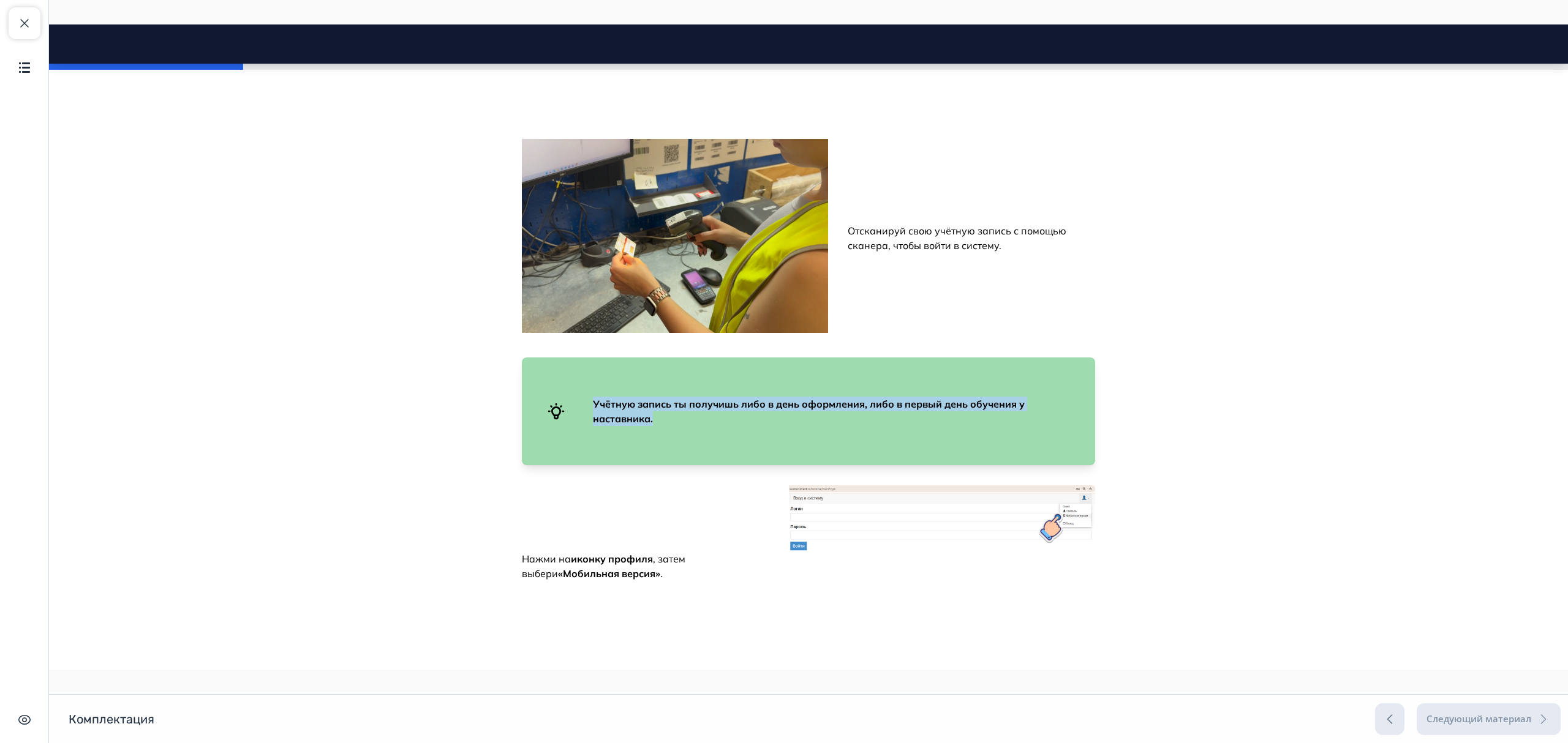
drag, startPoint x: 671, startPoint y: 391, endPoint x: 533, endPoint y: 380, distance: 138.4
click at [533, 380] on div "Учётную запись ты получишь либо в день оформления, либо в первый день обучения …" at bounding box center [809, 411] width 574 height 107
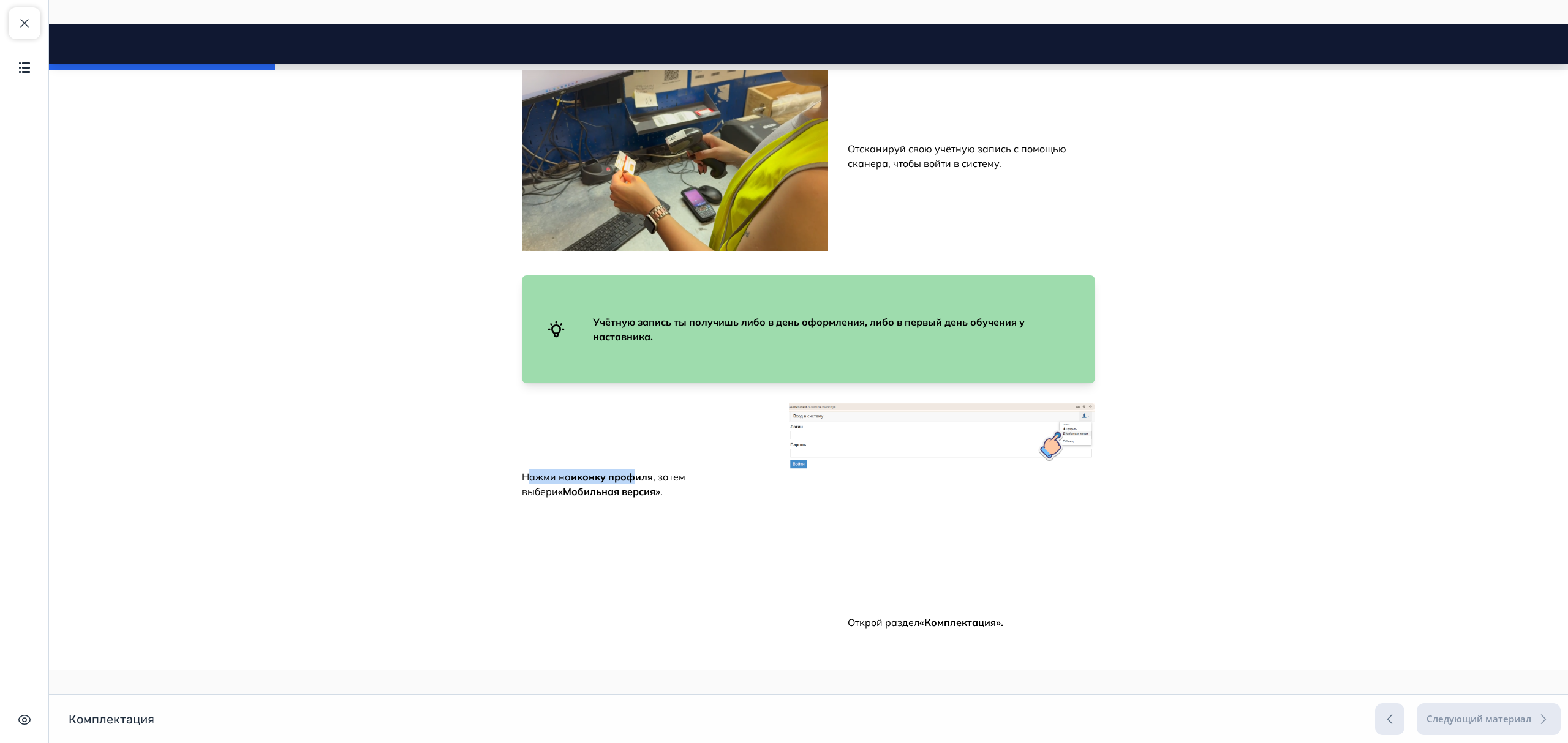
drag, startPoint x: 525, startPoint y: 463, endPoint x: 633, endPoint y: 480, distance: 109.3
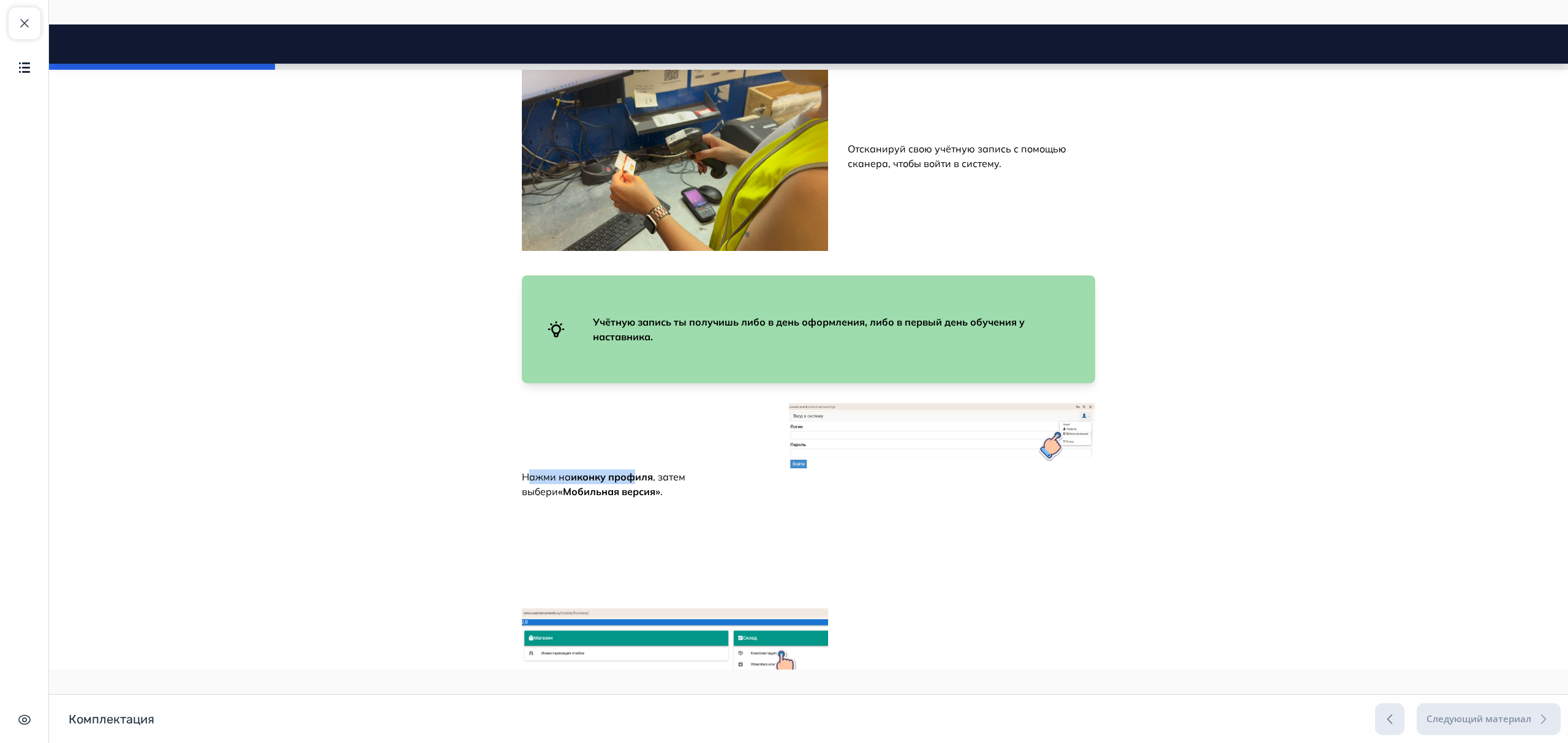
click at [633, 480] on div "Нажми на иконку профиля , затем выбери «Мобильная версия» ." at bounding box center [645, 495] width 247 height 66
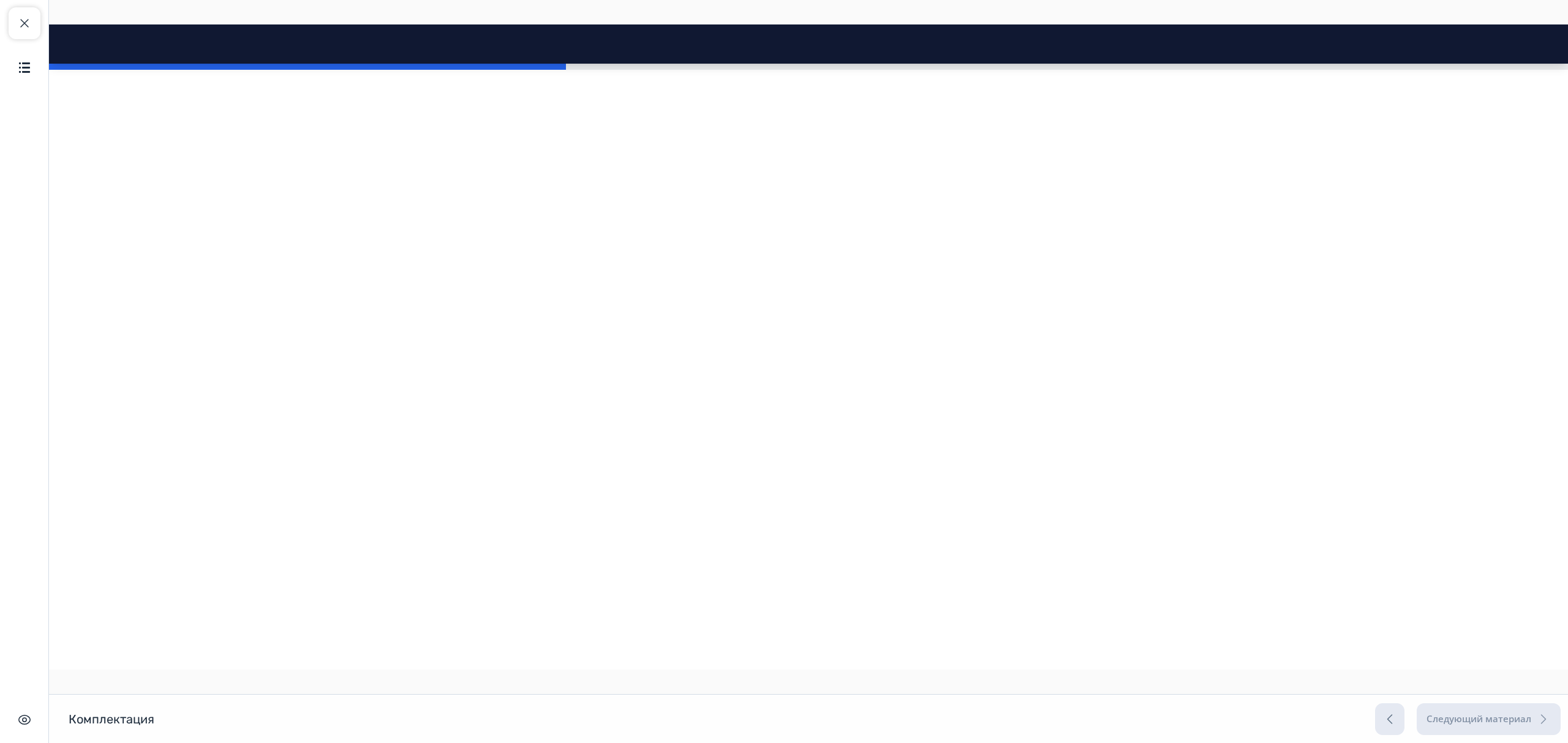
scroll to position [3020, 0]
drag, startPoint x: 1027, startPoint y: 299, endPoint x: 936, endPoint y: 294, distance: 91.1
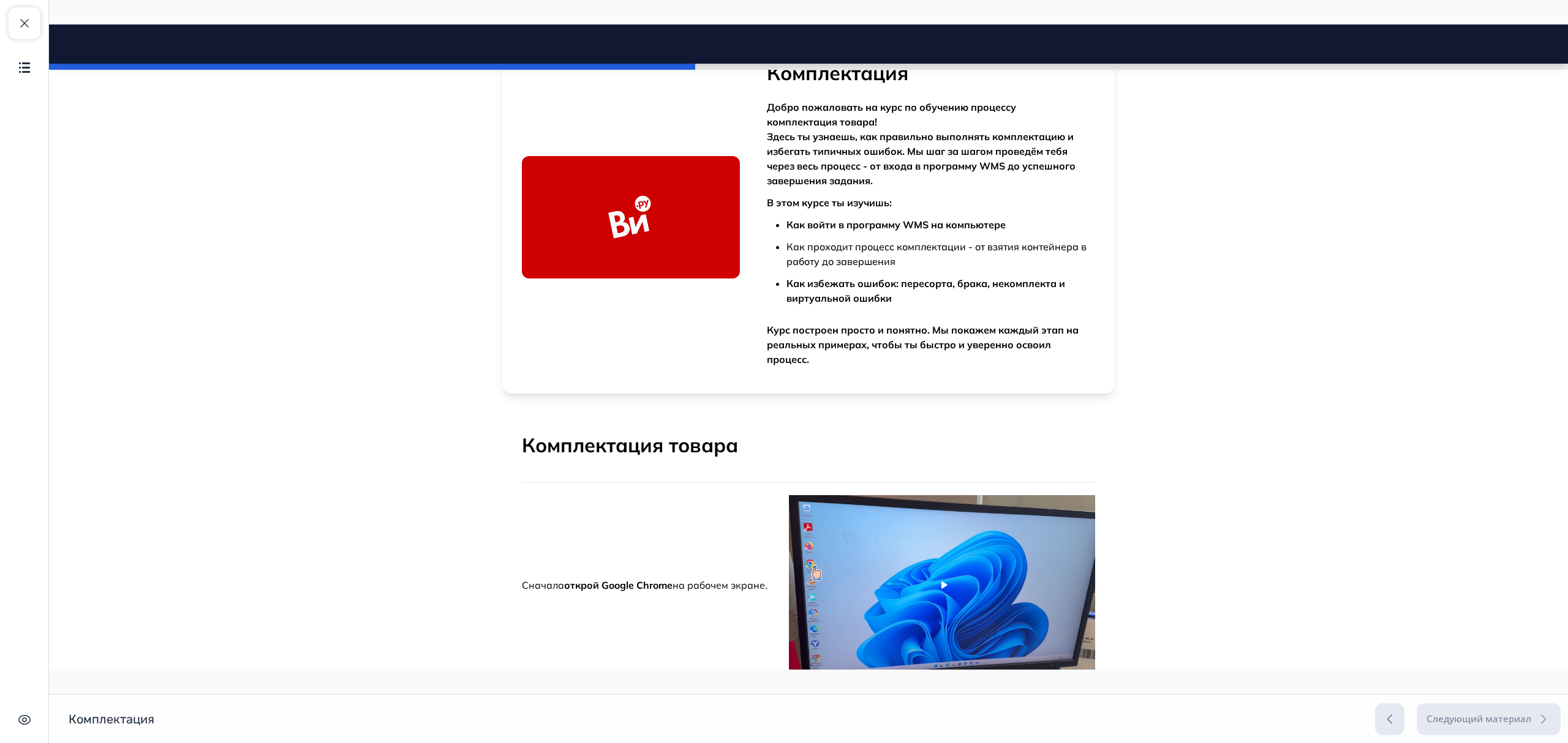
scroll to position [0, 0]
